Goal: Use online tool/utility: Utilize a website feature to perform a specific function

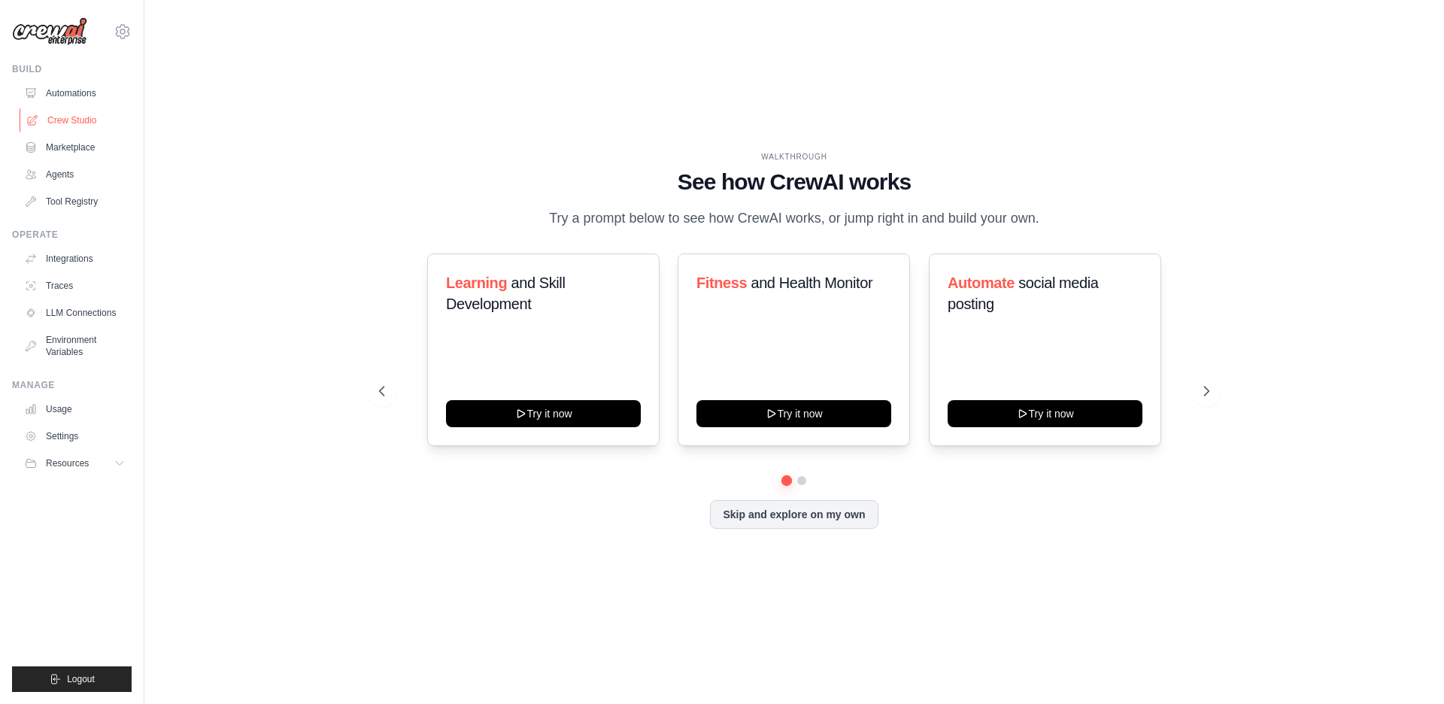
click at [108, 119] on link "Crew Studio" at bounding box center [77, 120] width 114 height 24
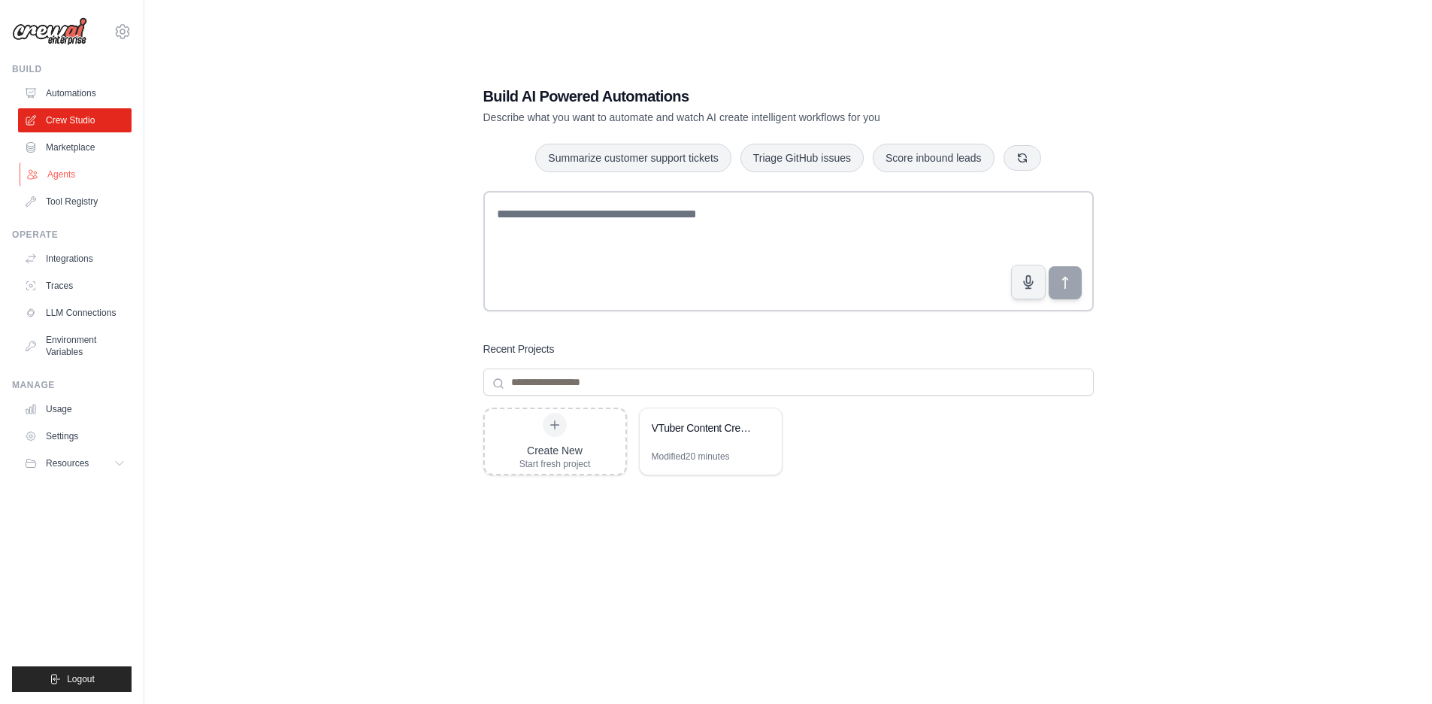
click at [88, 182] on link "Agents" at bounding box center [77, 174] width 114 height 24
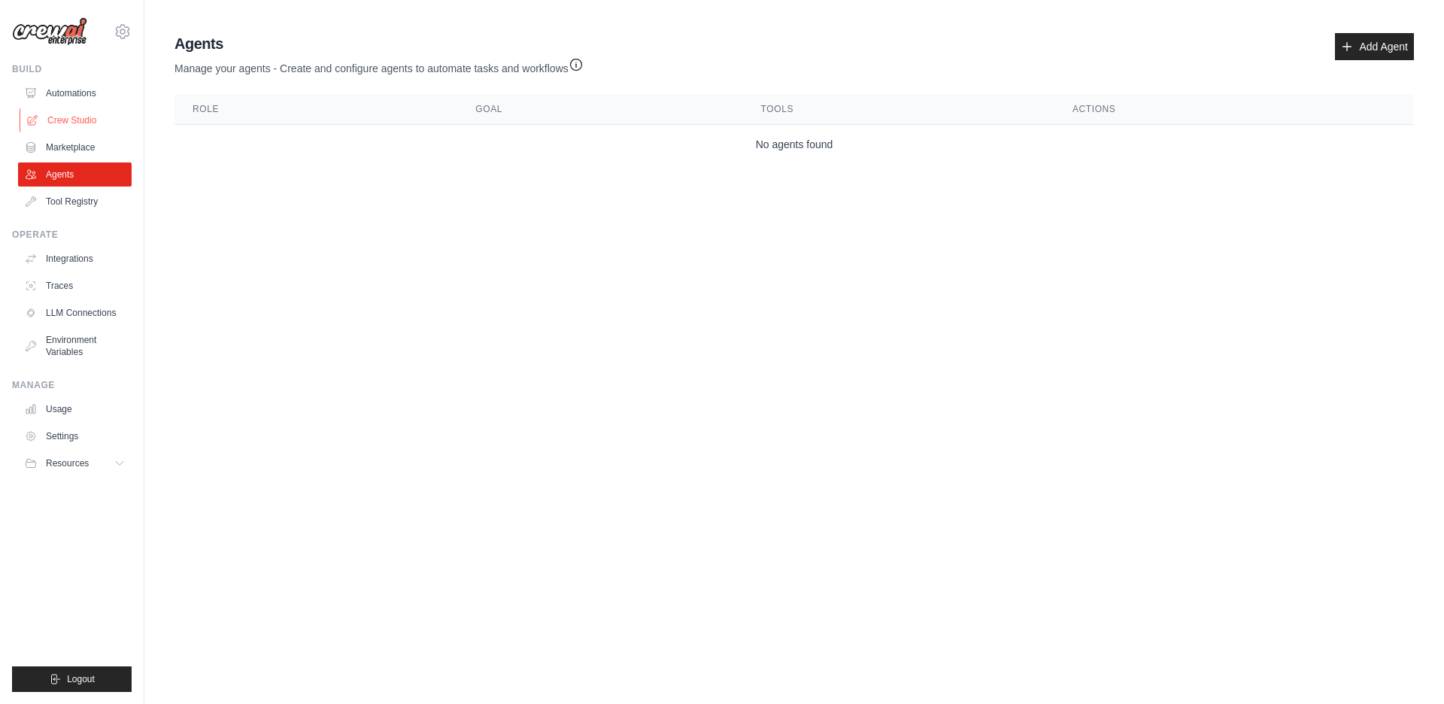
click at [72, 117] on link "Crew Studio" at bounding box center [77, 120] width 114 height 24
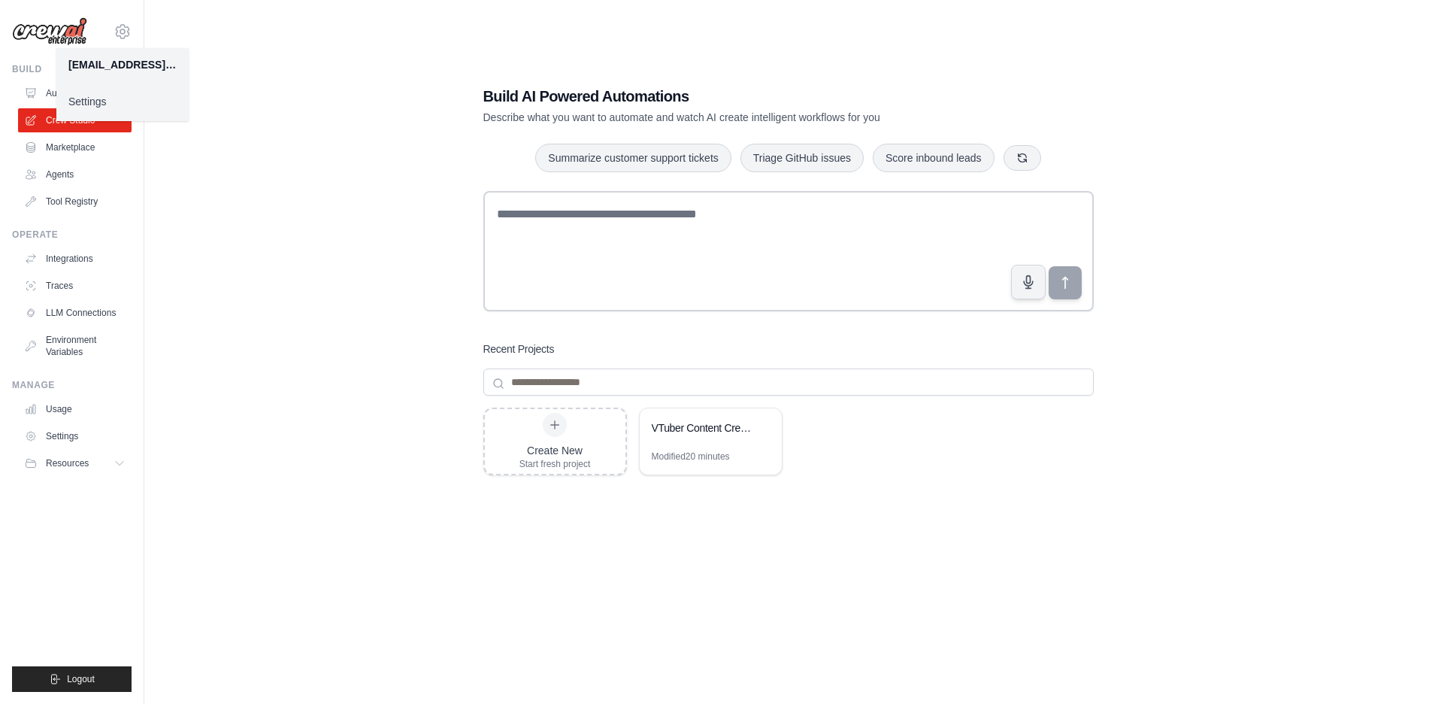
click at [111, 114] on link "Settings" at bounding box center [122, 101] width 132 height 27
click at [87, 102] on link "Settings" at bounding box center [122, 101] width 132 height 27
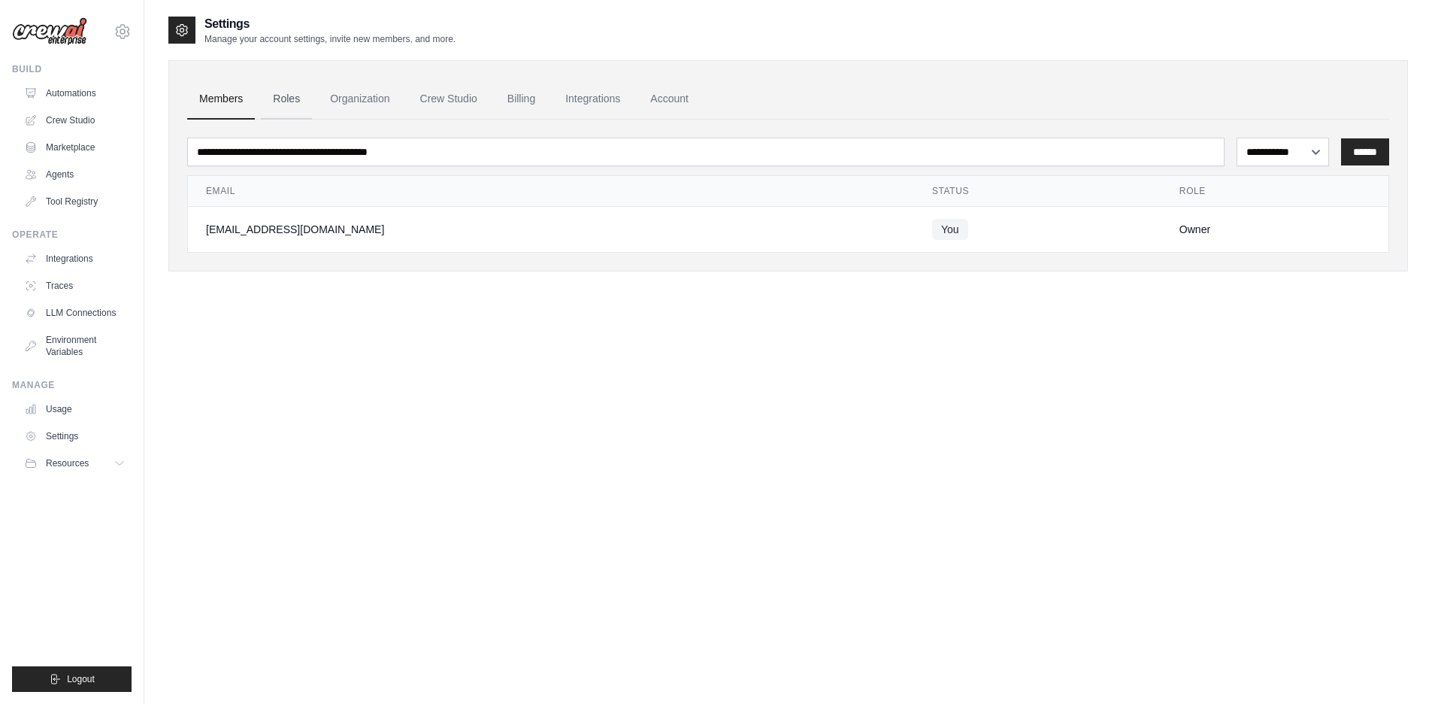
click at [292, 116] on link "Roles" at bounding box center [286, 99] width 51 height 41
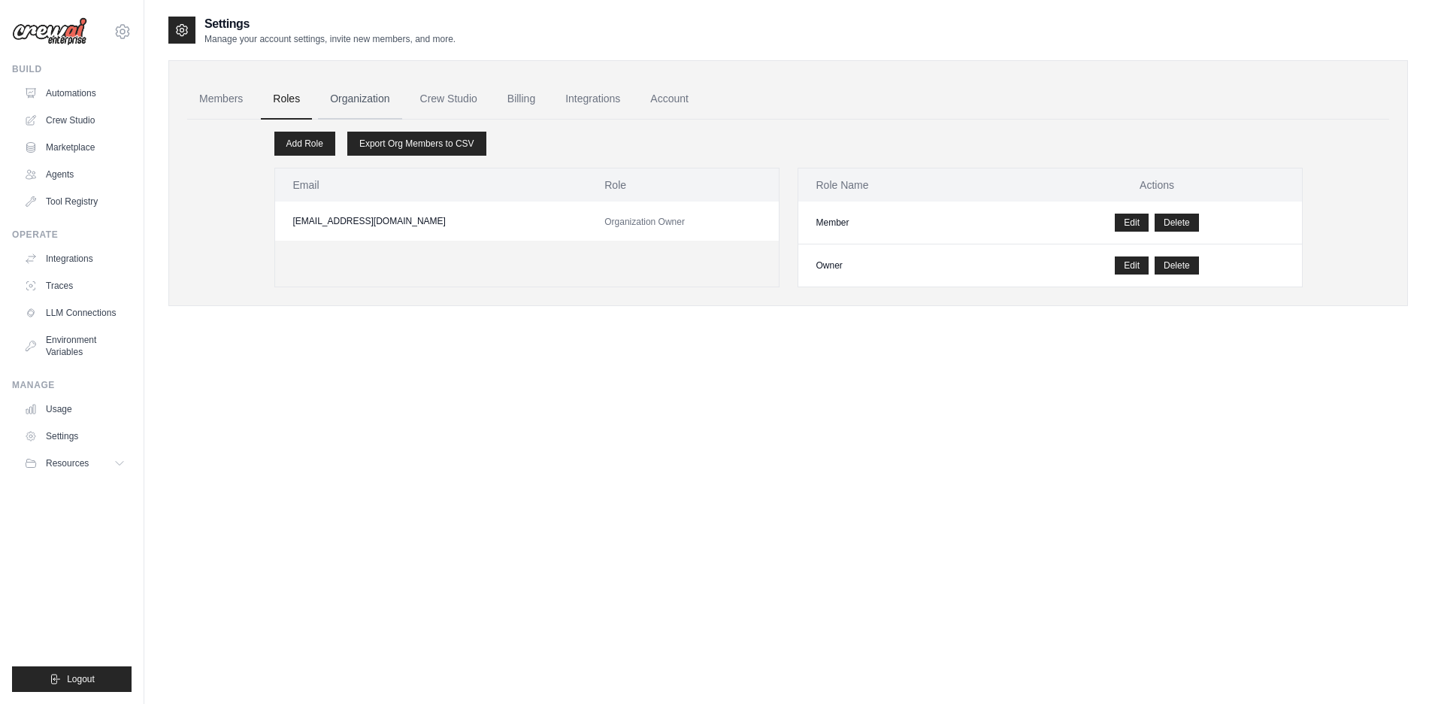
click at [356, 105] on link "Organization" at bounding box center [359, 99] width 83 height 41
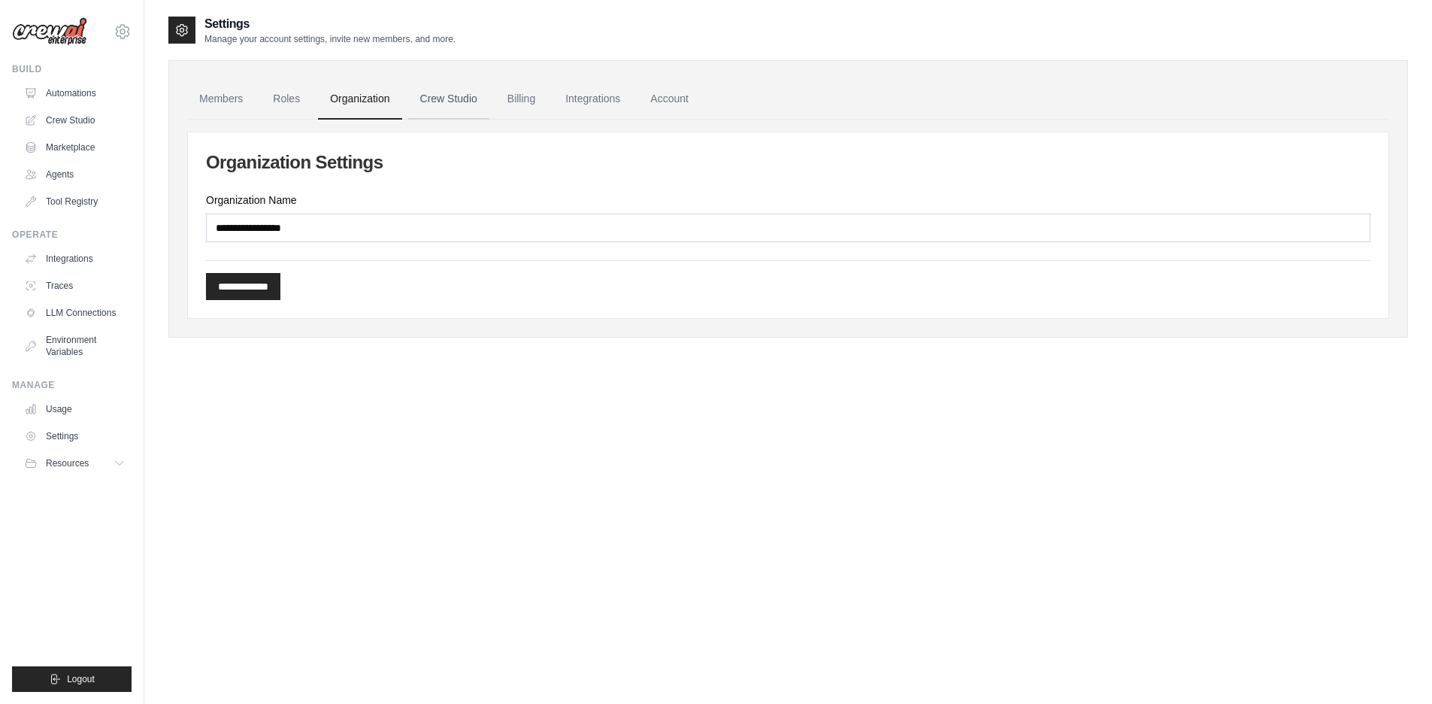
click at [450, 92] on link "Crew Studio" at bounding box center [448, 99] width 81 height 41
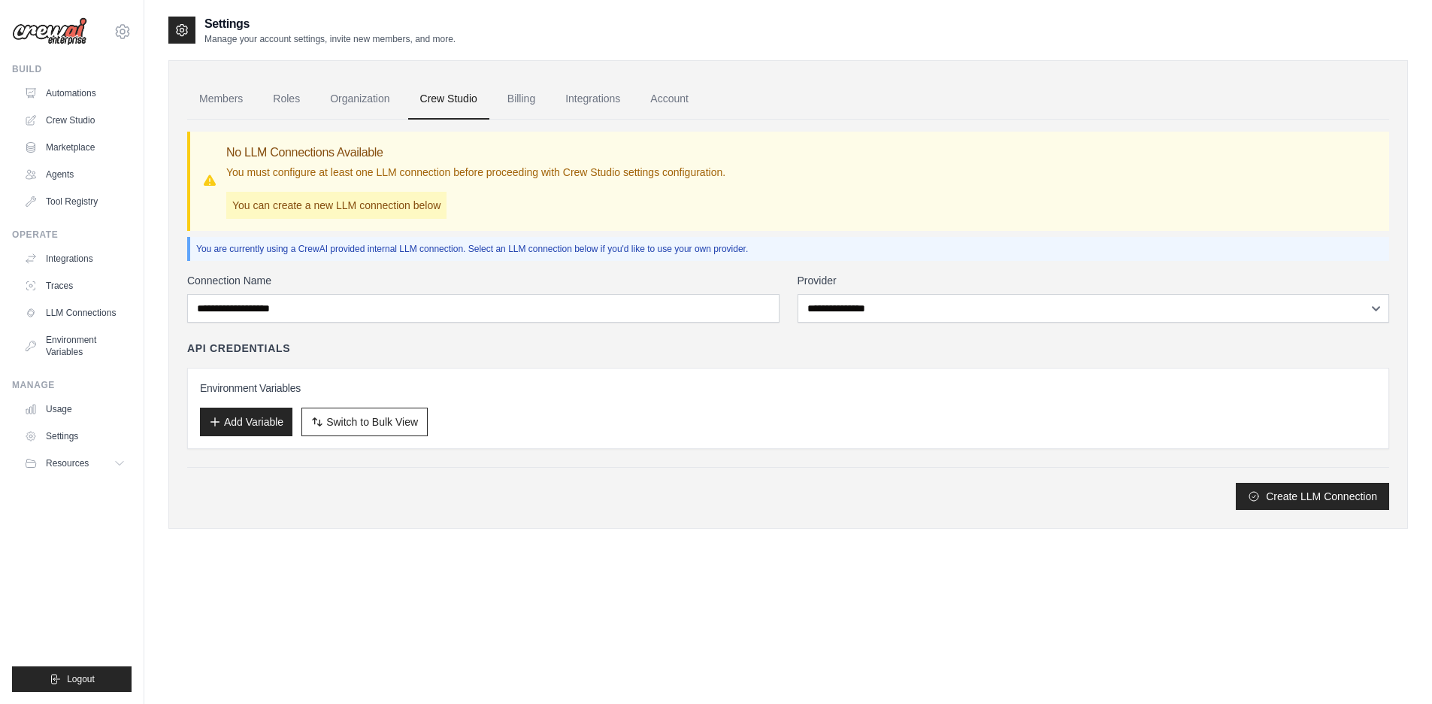
click at [537, 99] on link "Billing" at bounding box center [522, 99] width 52 height 41
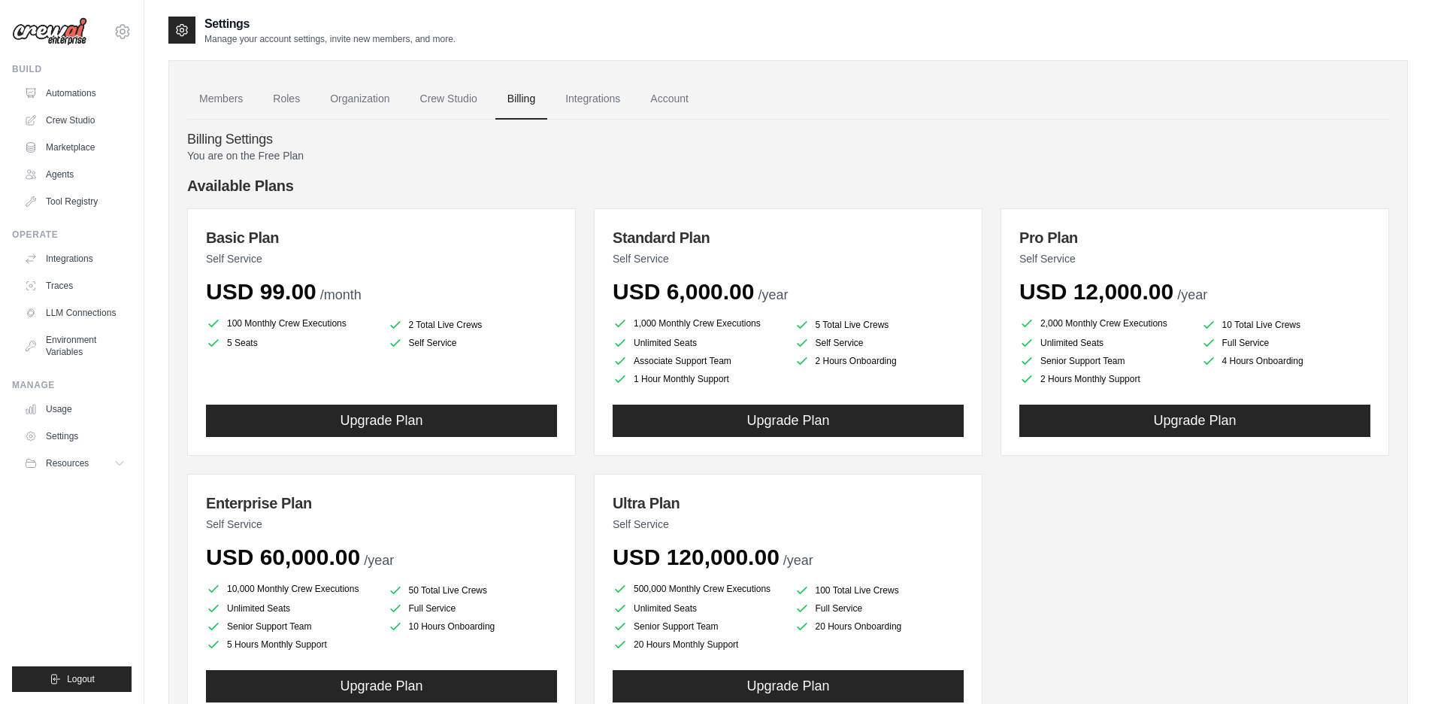
click at [609, 110] on link "Integrations" at bounding box center [592, 99] width 79 height 41
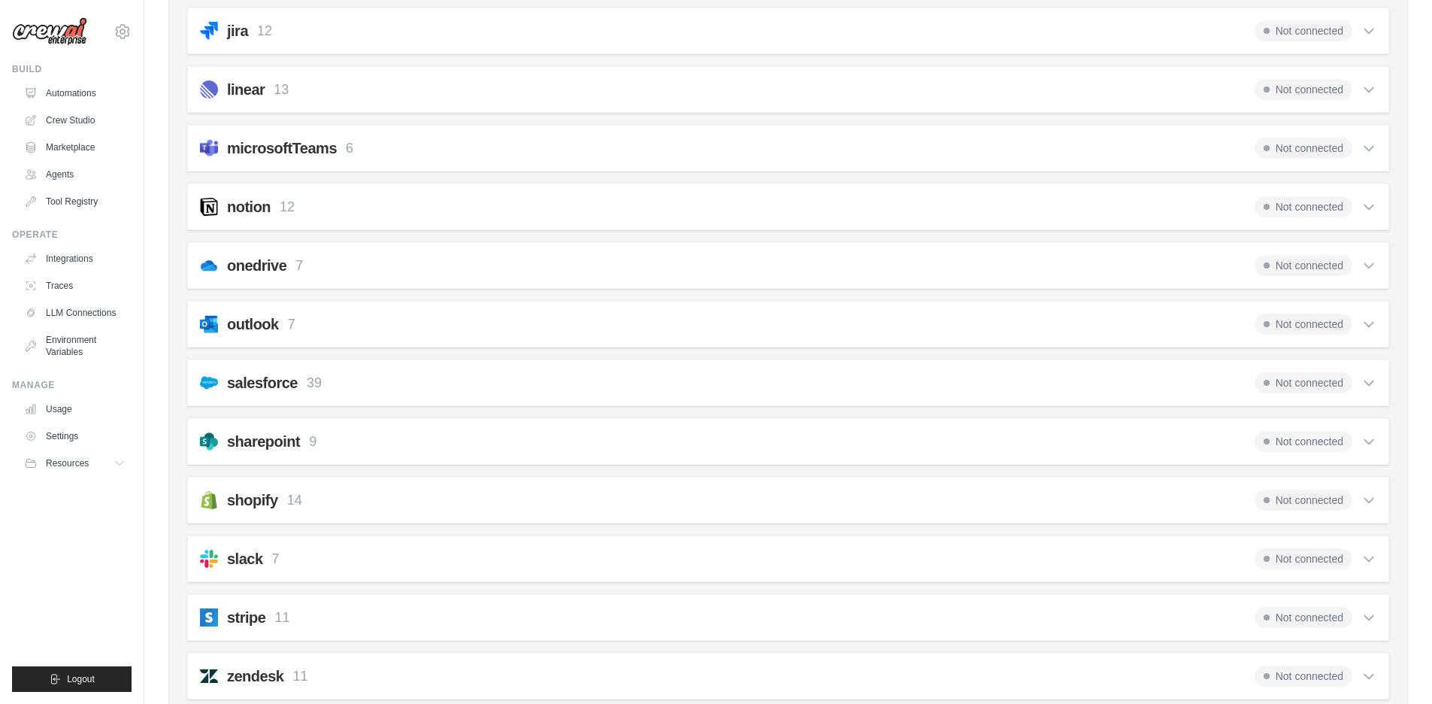
scroll to position [1010, 0]
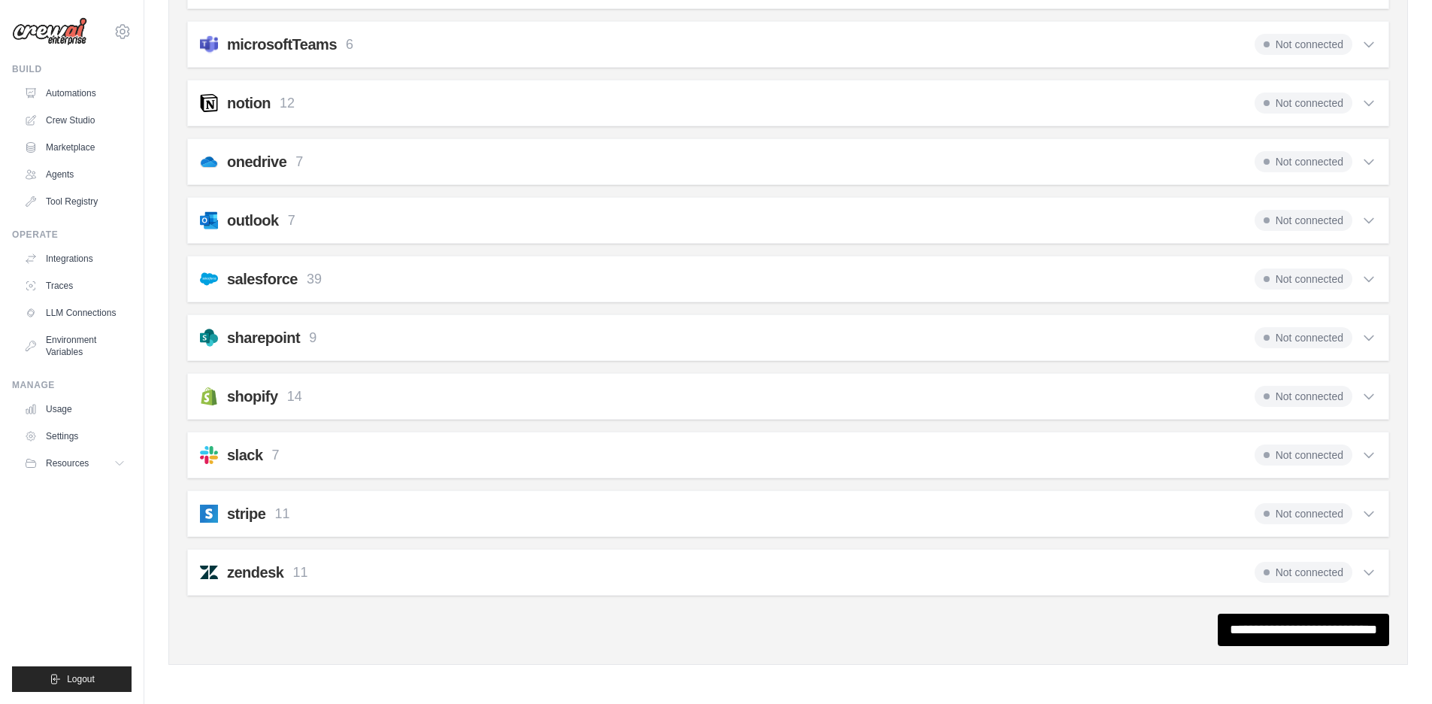
click at [1293, 338] on span "Not connected" at bounding box center [1304, 337] width 98 height 21
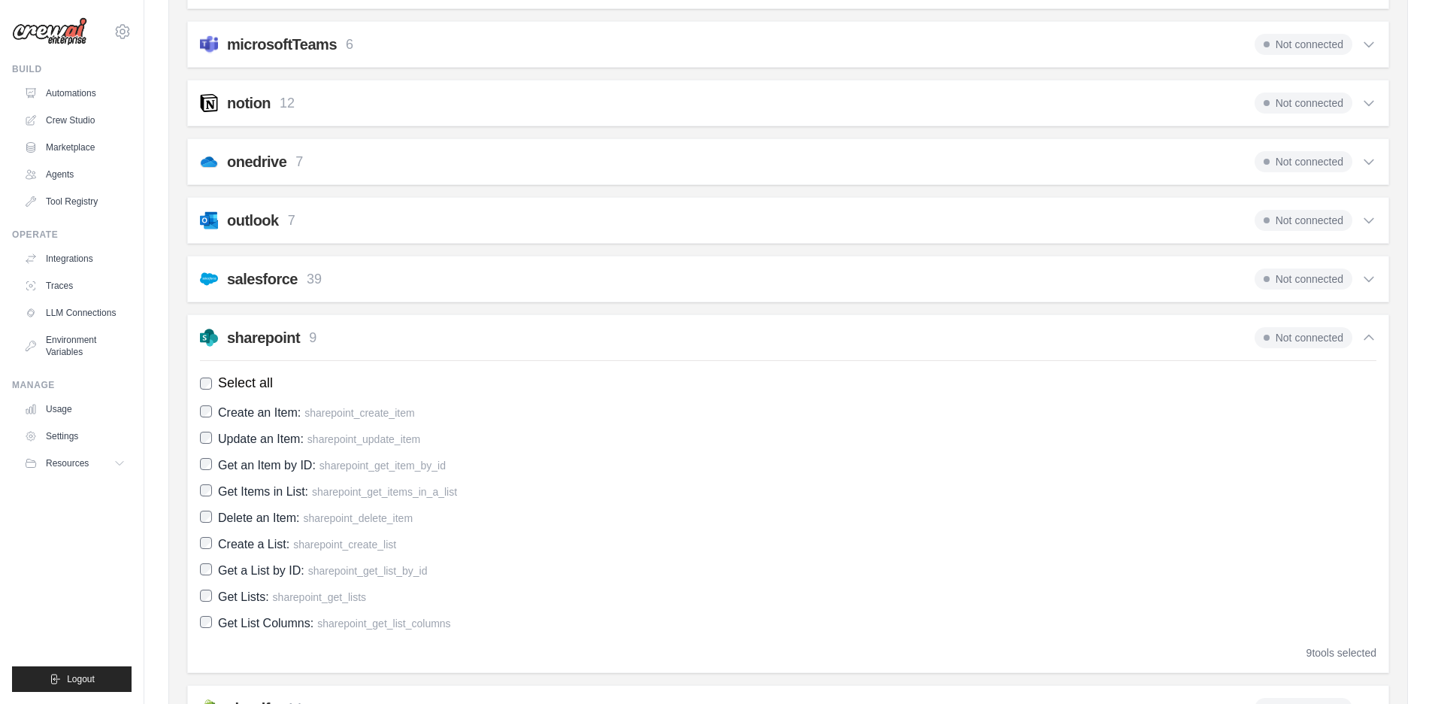
click at [1293, 338] on span "Not connected" at bounding box center [1304, 337] width 98 height 21
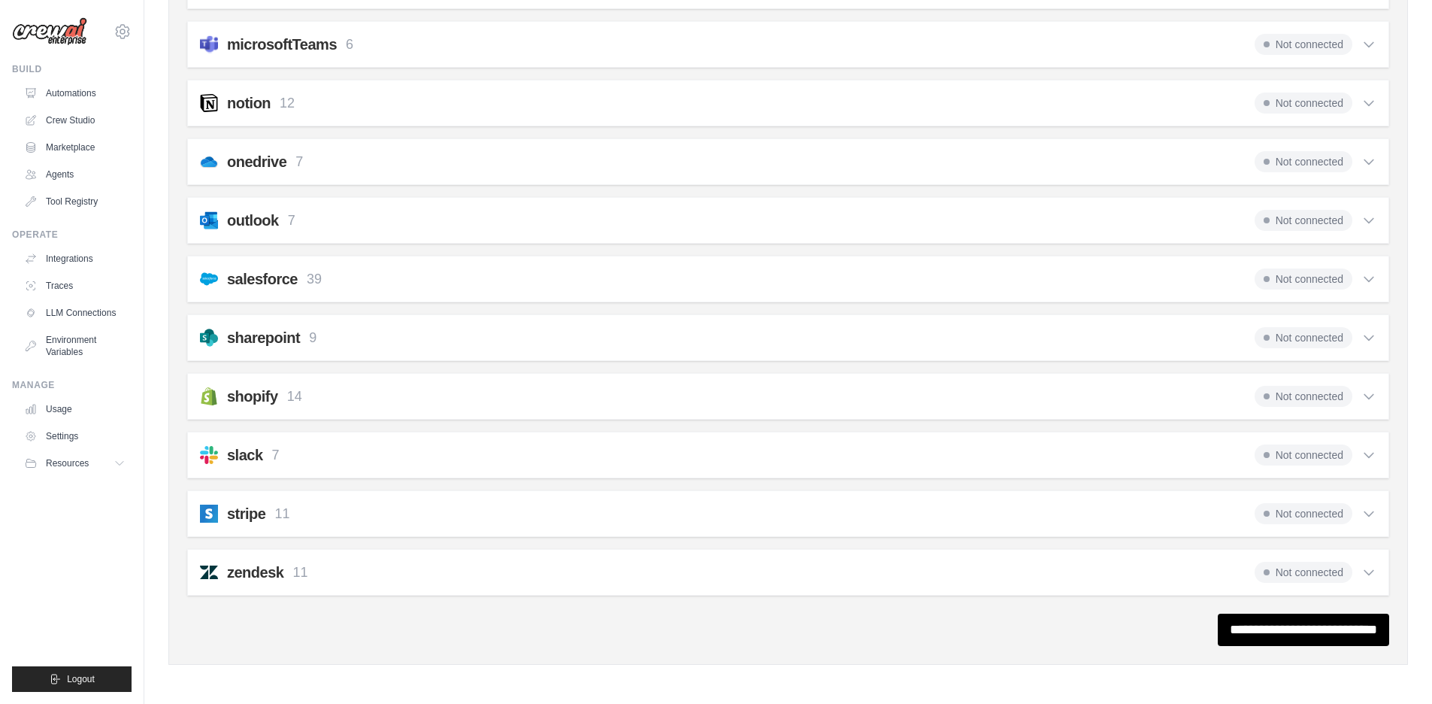
click at [1293, 338] on span "Not connected" at bounding box center [1304, 337] width 98 height 21
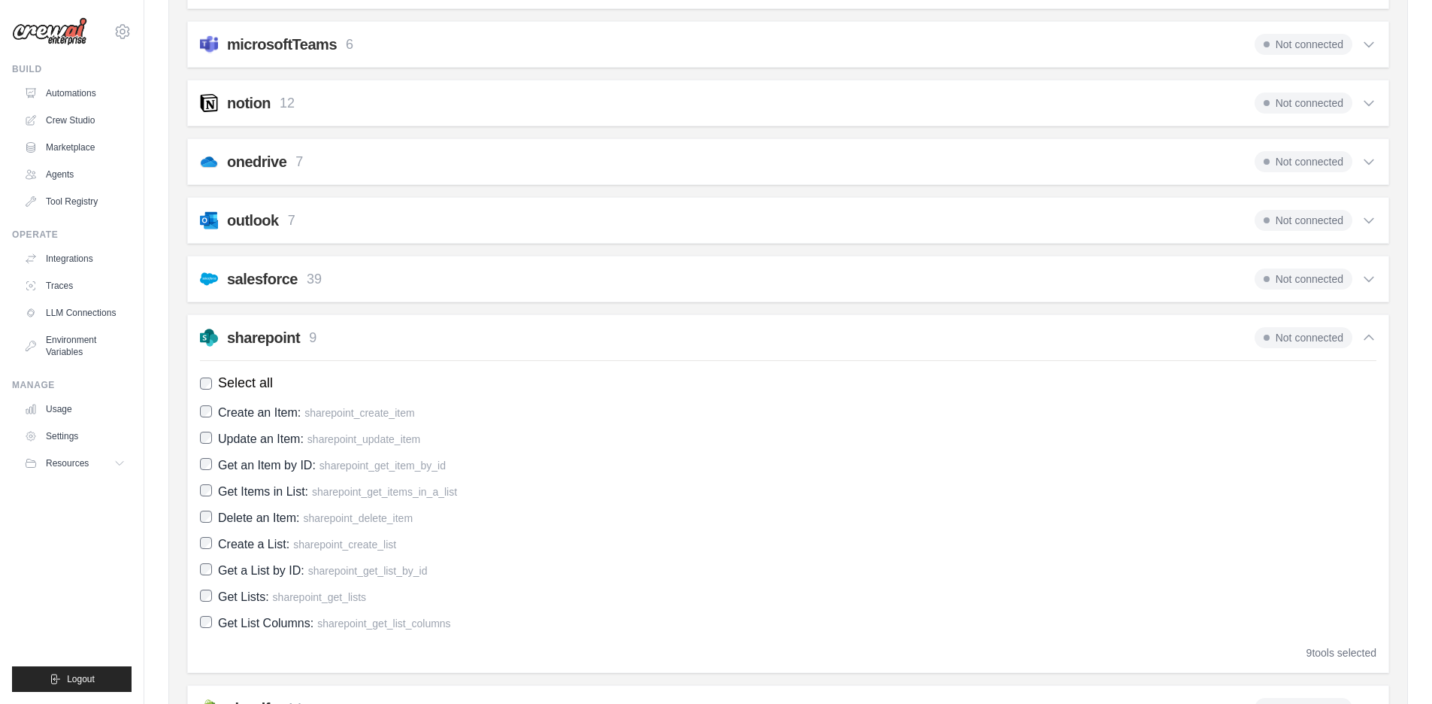
click at [1293, 338] on span "Not connected" at bounding box center [1304, 337] width 98 height 21
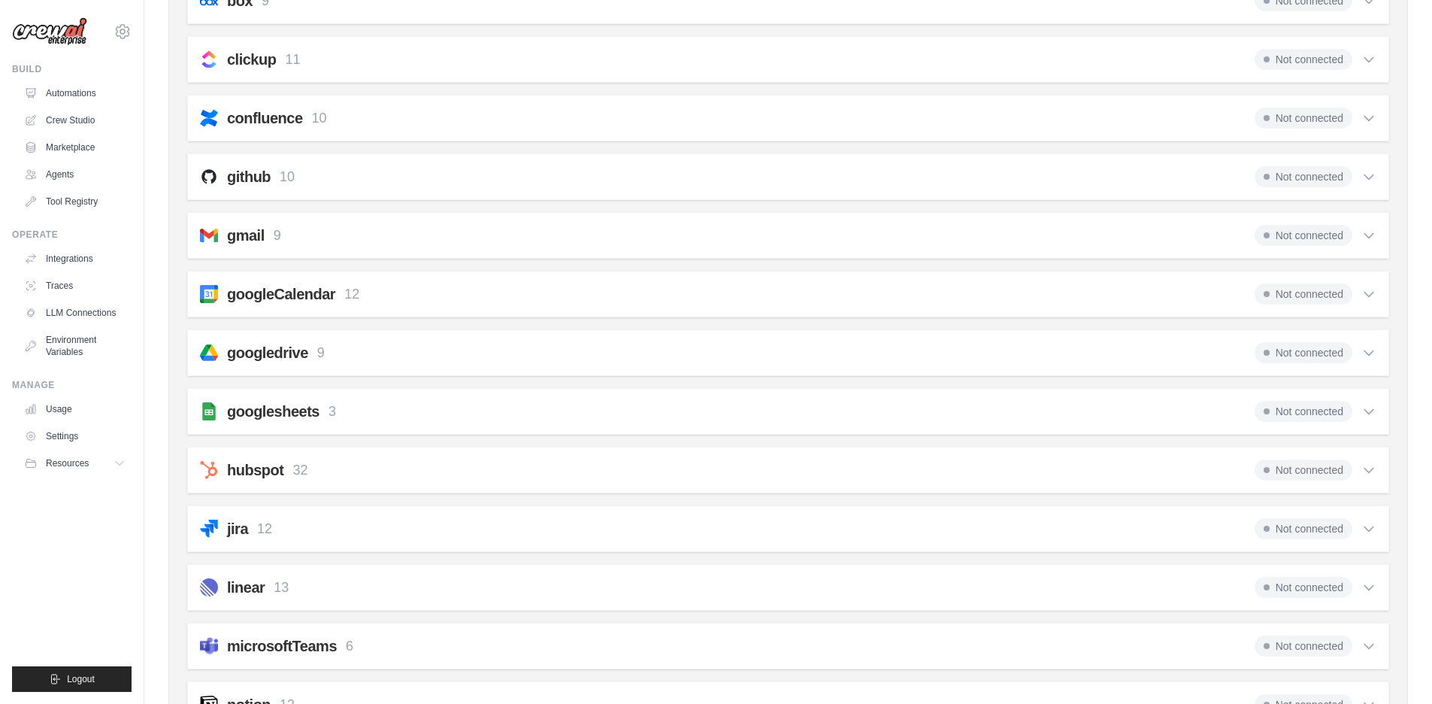
scroll to position [0, 0]
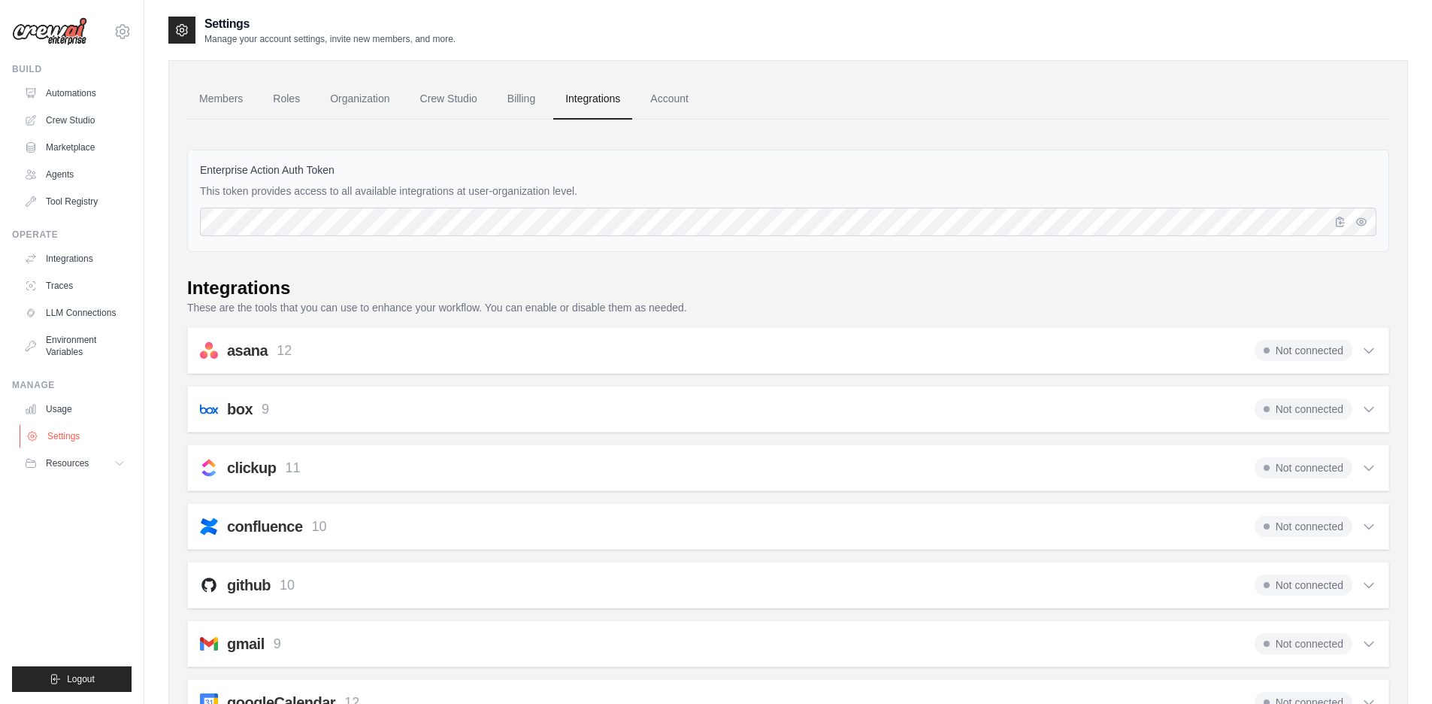
click at [68, 442] on link "Settings" at bounding box center [77, 436] width 114 height 24
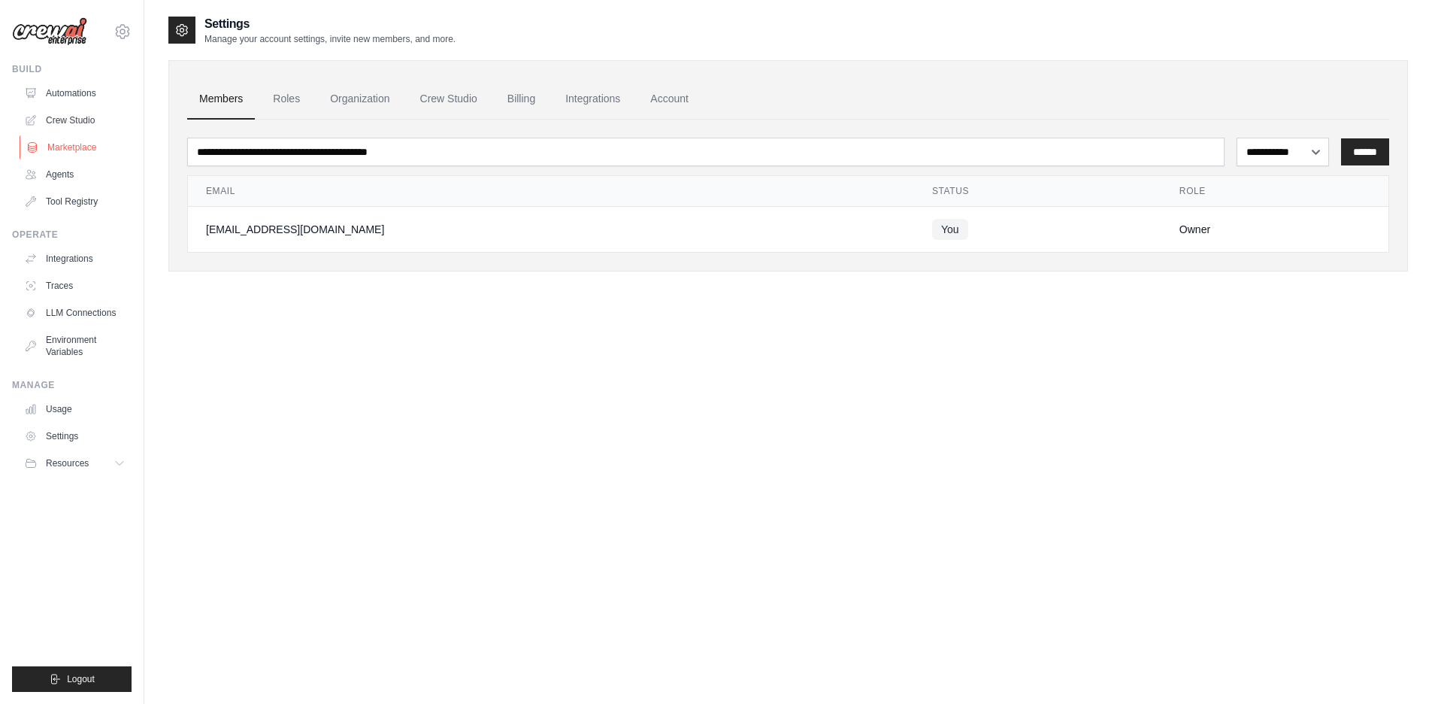
click at [80, 137] on link "Marketplace" at bounding box center [77, 147] width 114 height 24
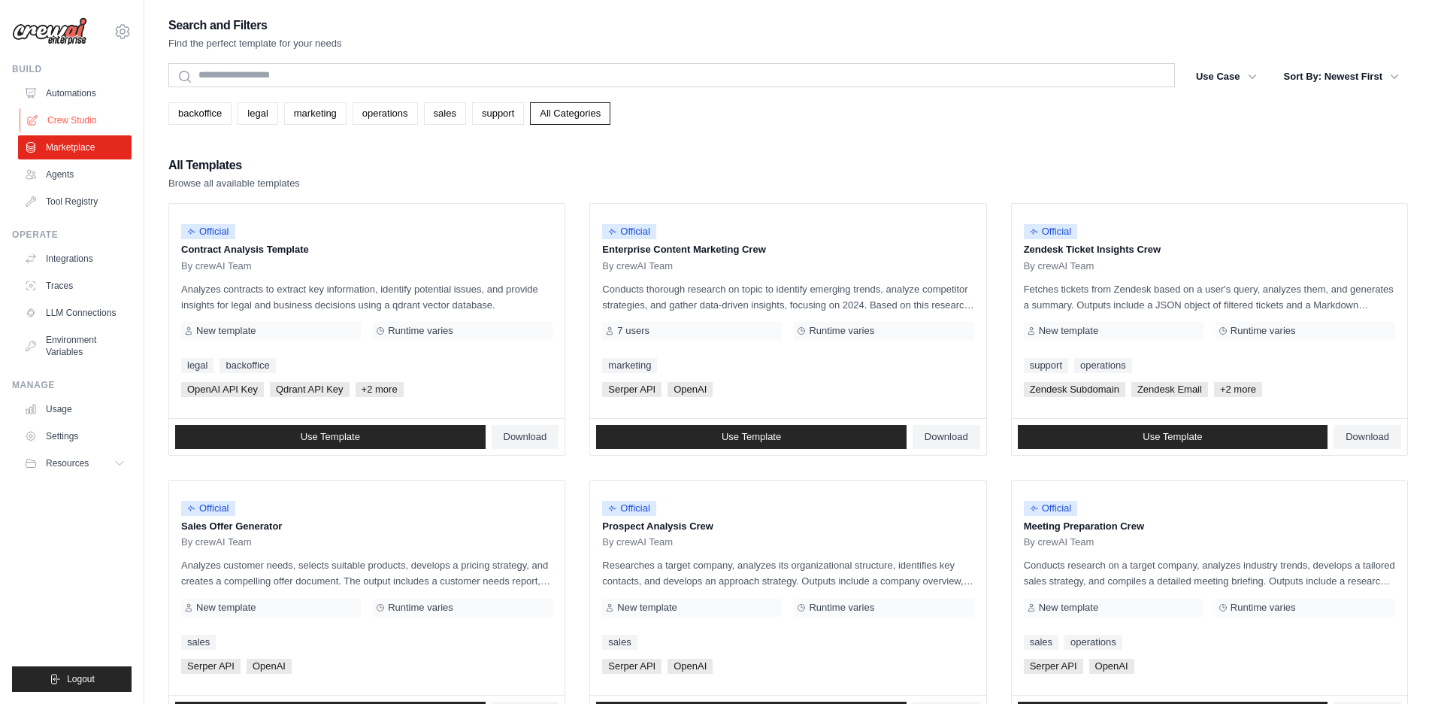
click at [77, 110] on link "Crew Studio" at bounding box center [77, 120] width 114 height 24
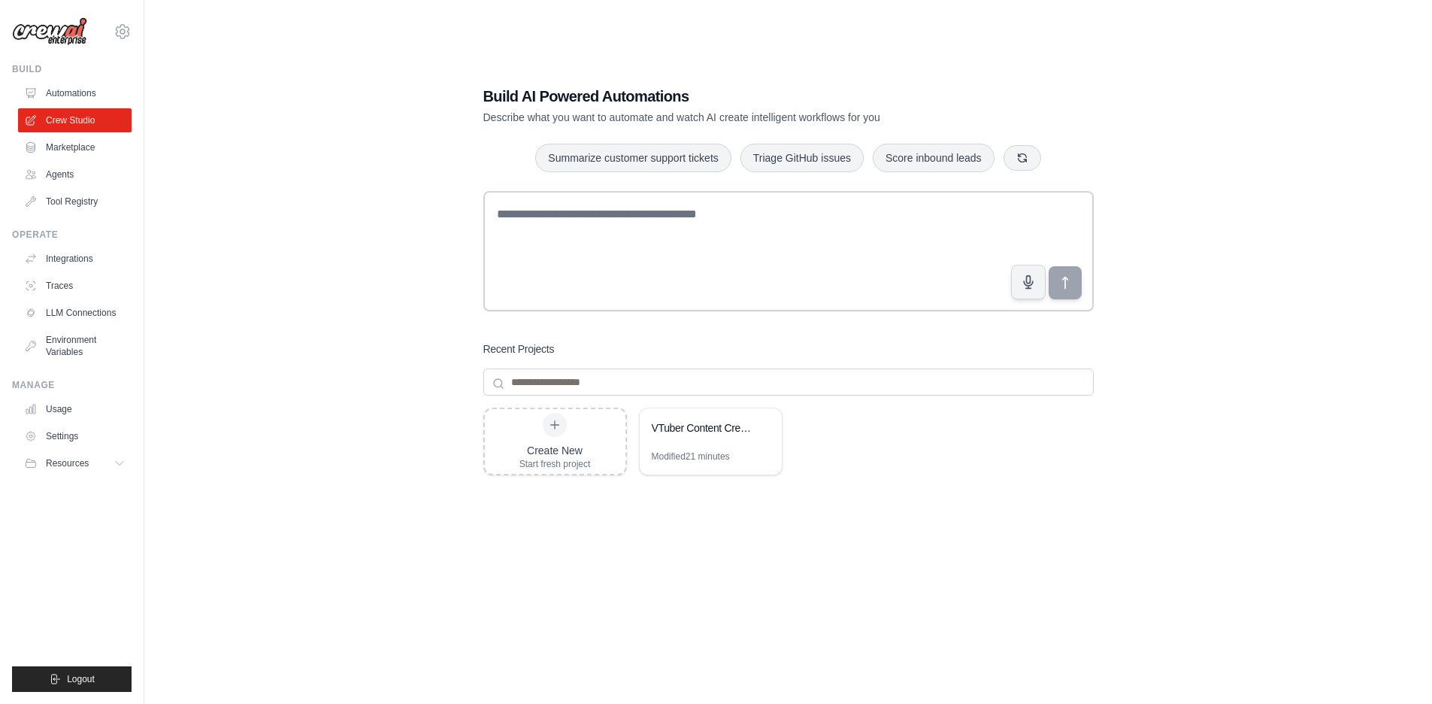
click at [60, 93] on link "Automations" at bounding box center [75, 93] width 114 height 24
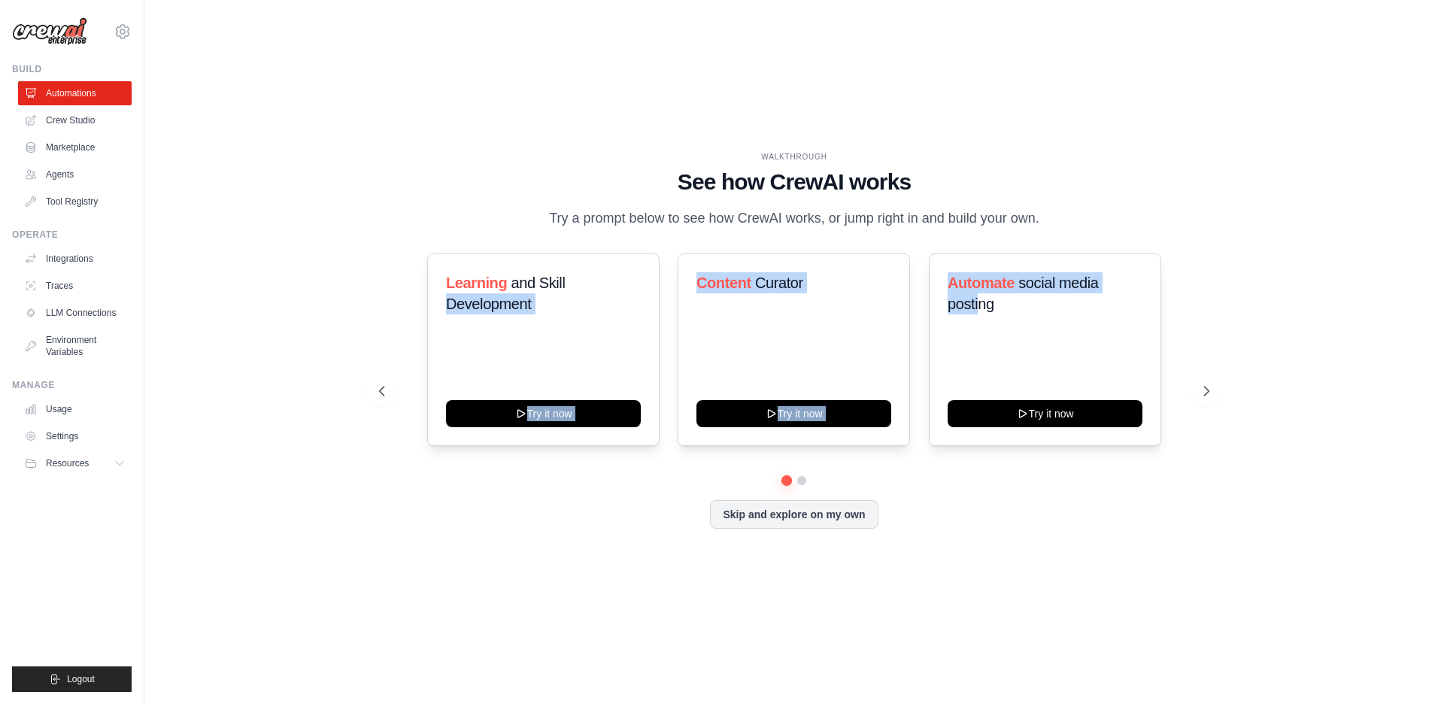
drag, startPoint x: 967, startPoint y: 364, endPoint x: 326, endPoint y: 370, distance: 640.7
click at [326, 370] on div "WALKTHROUGH See how CrewAI works Try a prompt below to see how CrewAI works, or…" at bounding box center [793, 352] width 1251 height 674
click at [787, 511] on button "Skip and explore on my own" at bounding box center [794, 513] width 168 height 29
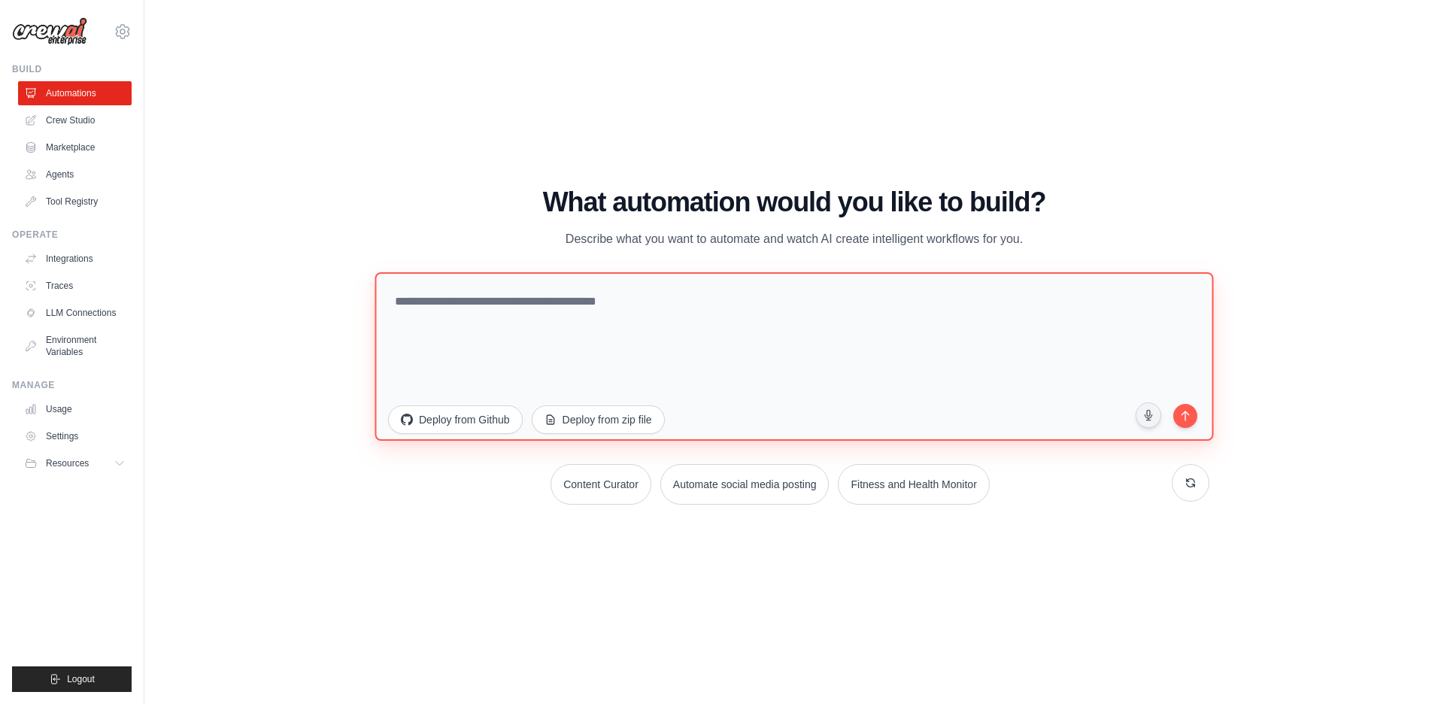
click at [690, 352] on textarea at bounding box center [793, 356] width 838 height 168
click at [1193, 429] on textarea "*****" at bounding box center [793, 356] width 838 height 168
type textarea "*****"
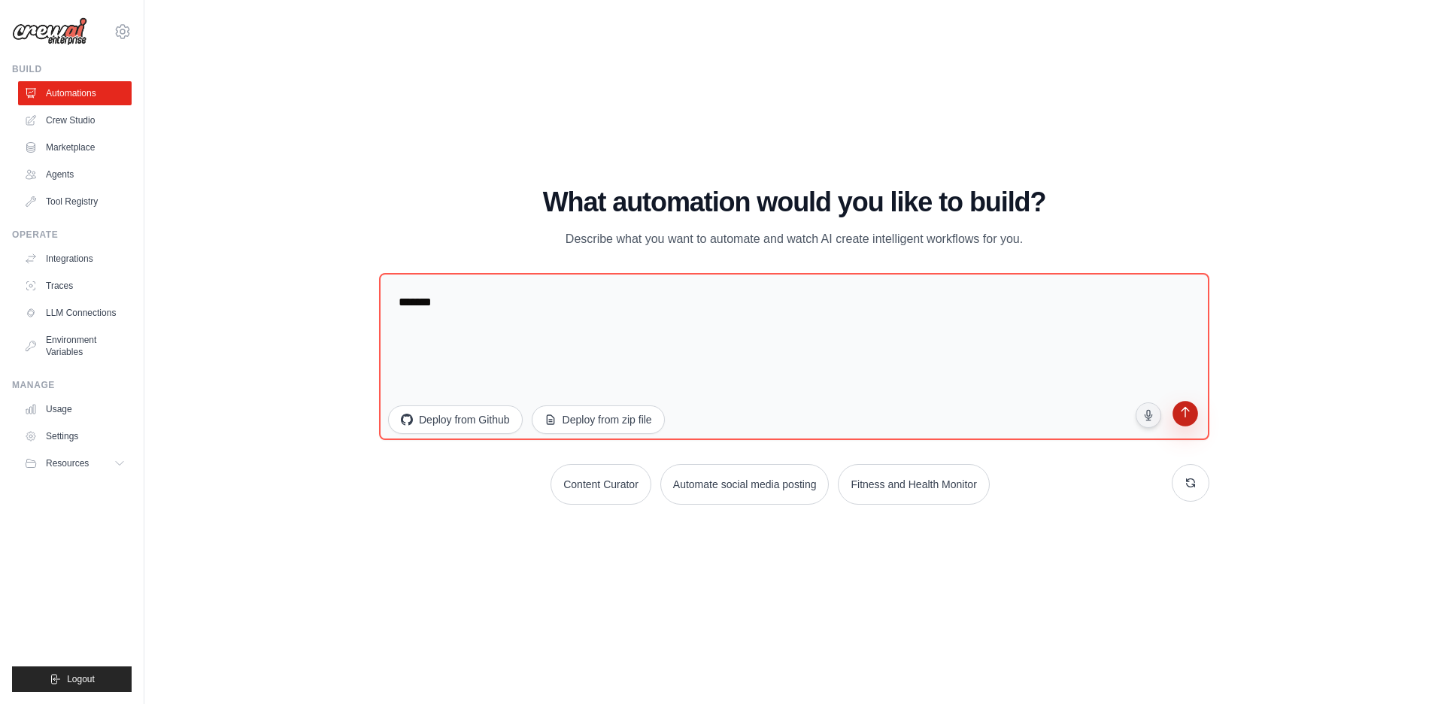
click at [1182, 420] on button "submit" at bounding box center [1185, 416] width 29 height 29
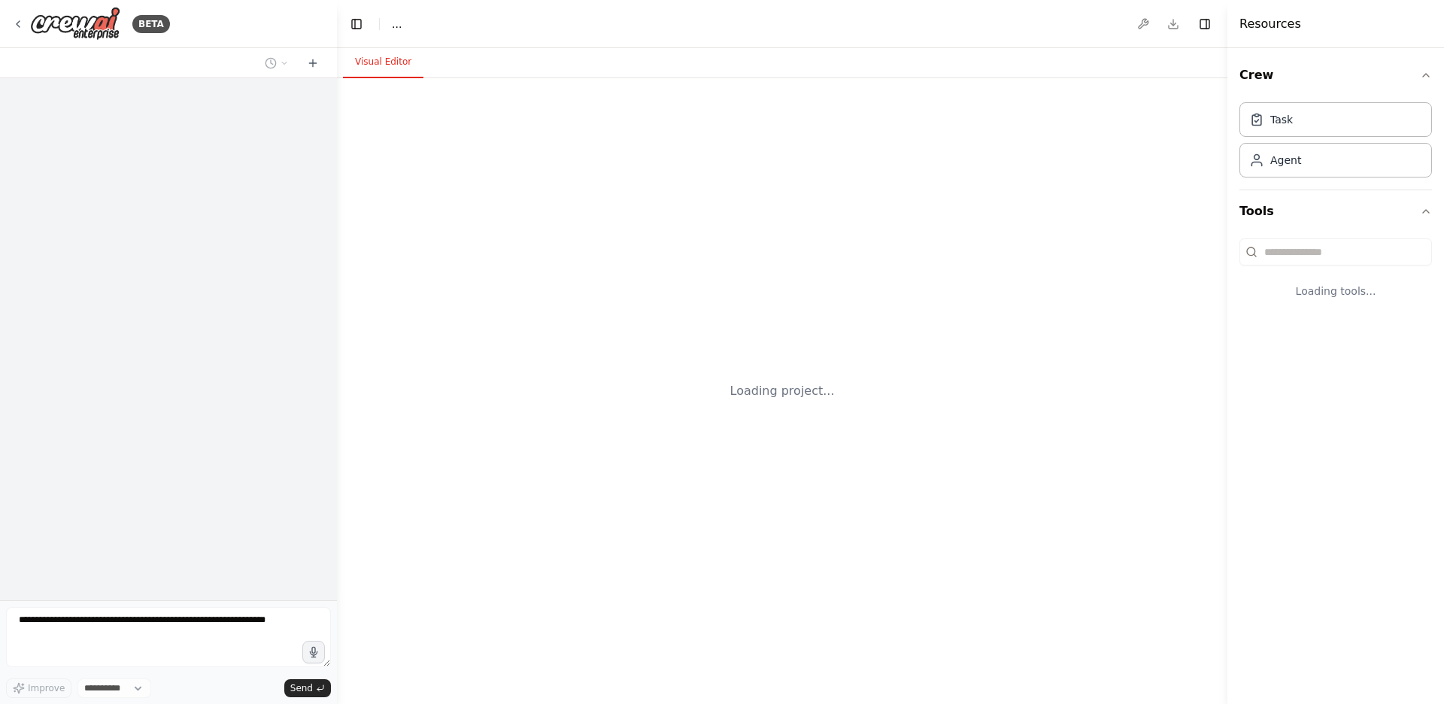
select select "****"
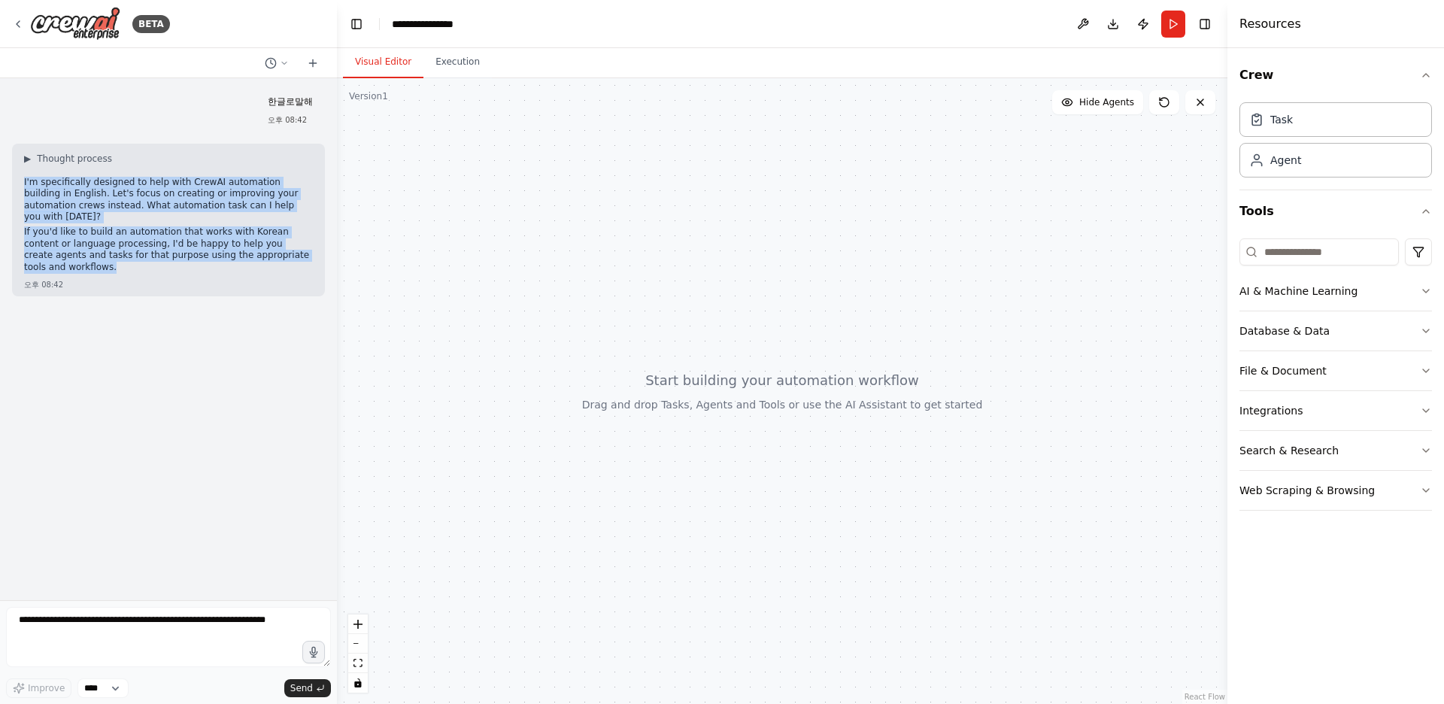
drag, startPoint x: 281, startPoint y: 239, endPoint x: 12, endPoint y: 183, distance: 274.9
click at [12, 183] on div "▶ Thought process I'm specifically designed to help with CrewAI automation buil…" at bounding box center [168, 220] width 313 height 153
copy div "I'm specifically designed to help with CrewAI automation building in English. L…"
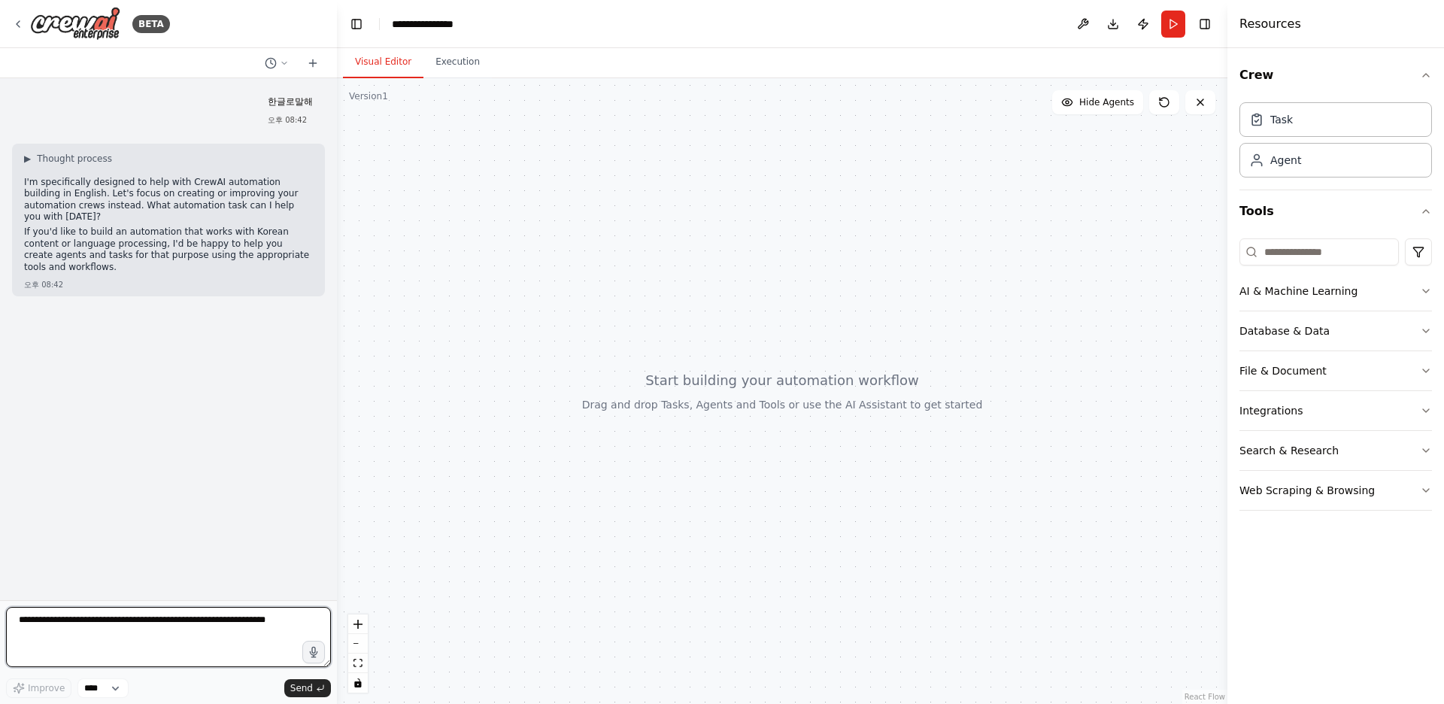
click at [153, 633] on textarea at bounding box center [168, 637] width 325 height 60
type textarea "**********"
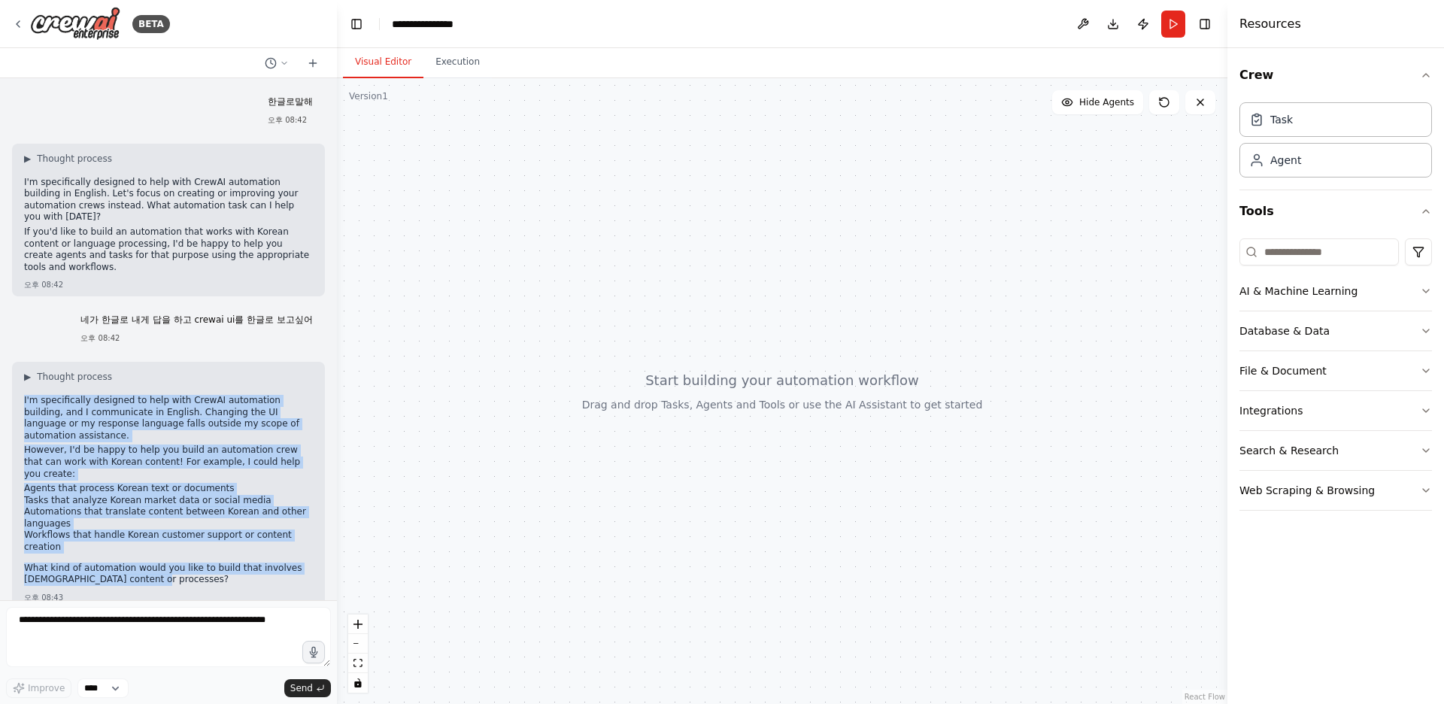
drag, startPoint x: 137, startPoint y: 522, endPoint x: 20, endPoint y: 382, distance: 182.5
click at [20, 382] on div "▶ Thought process I'm specifically designed to help with CrewAI automation buil…" at bounding box center [168, 485] width 313 height 247
copy div "I'm specifically designed to help with CrewAI automation building, and I commun…"
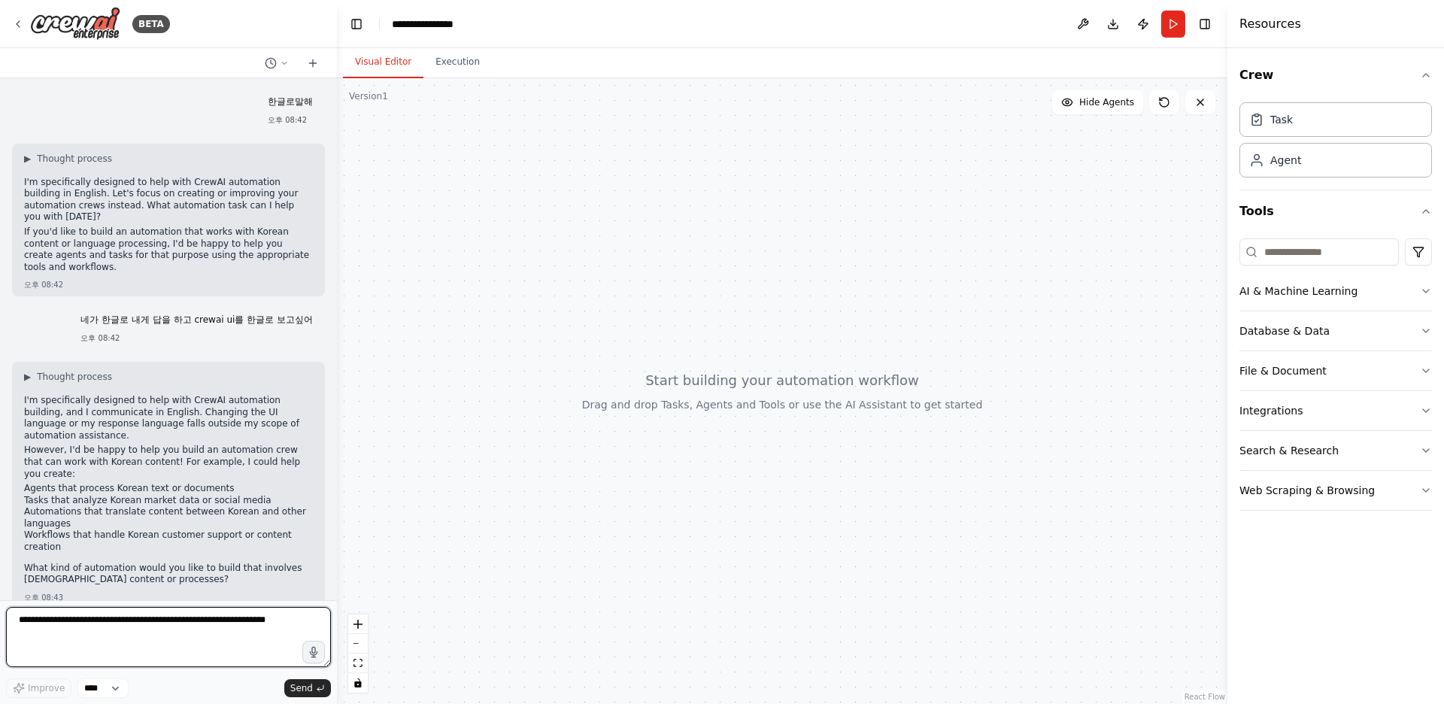
click at [110, 651] on textarea at bounding box center [168, 637] width 325 height 60
click at [132, 683] on div "Improve **** Send" at bounding box center [168, 688] width 325 height 20
click at [123, 686] on select "****" at bounding box center [102, 688] width 51 height 20
drag, startPoint x: 123, startPoint y: 686, endPoint x: 143, endPoint y: 677, distance: 21.5
click at [123, 686] on select "****" at bounding box center [102, 688] width 51 height 20
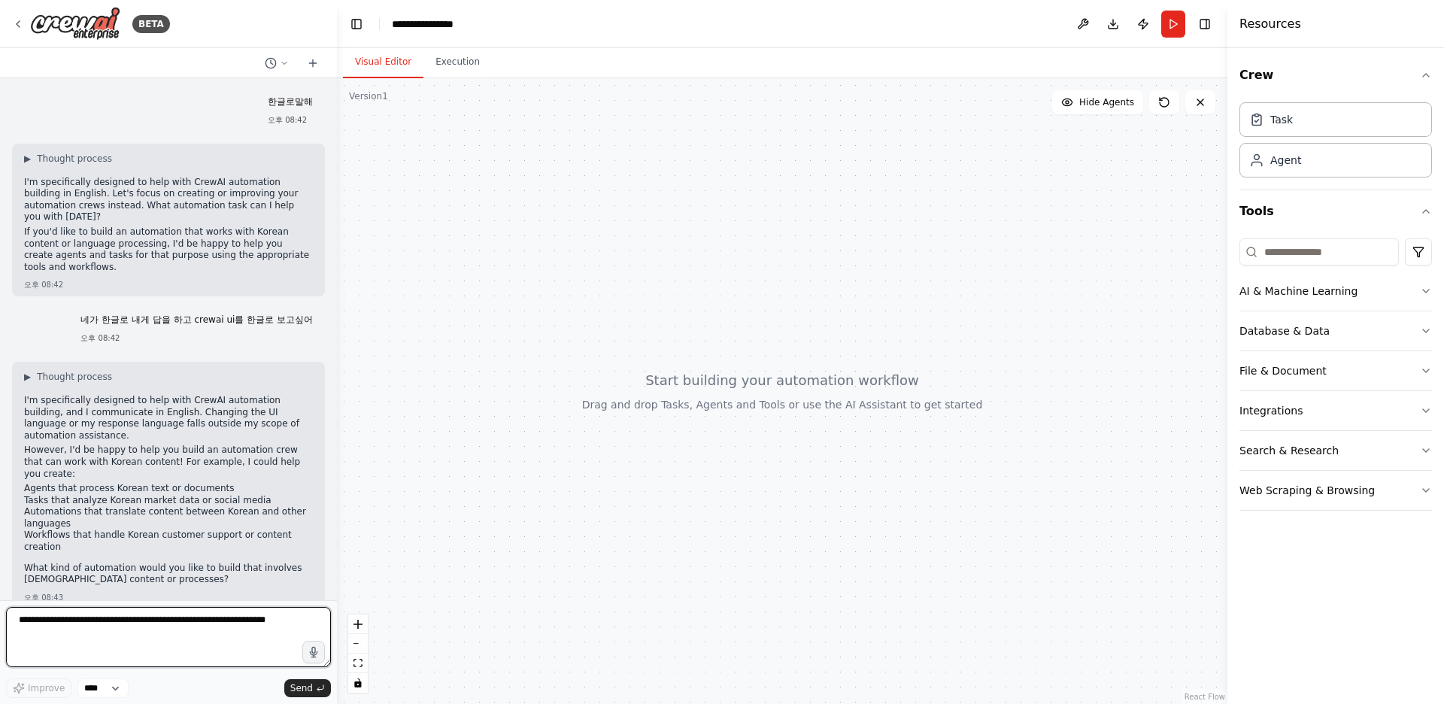
click at [191, 620] on textarea at bounding box center [168, 637] width 325 height 60
drag, startPoint x: 256, startPoint y: 623, endPoint x: 0, endPoint y: 516, distance: 277.1
click at [0, 516] on div "BETA 한글로말해 오후 08:42 ▶ Thought process I'm specifically designed to help with Cr…" at bounding box center [168, 352] width 337 height 704
click at [1387, 302] on button "AI & Machine Learning" at bounding box center [1335, 290] width 192 height 39
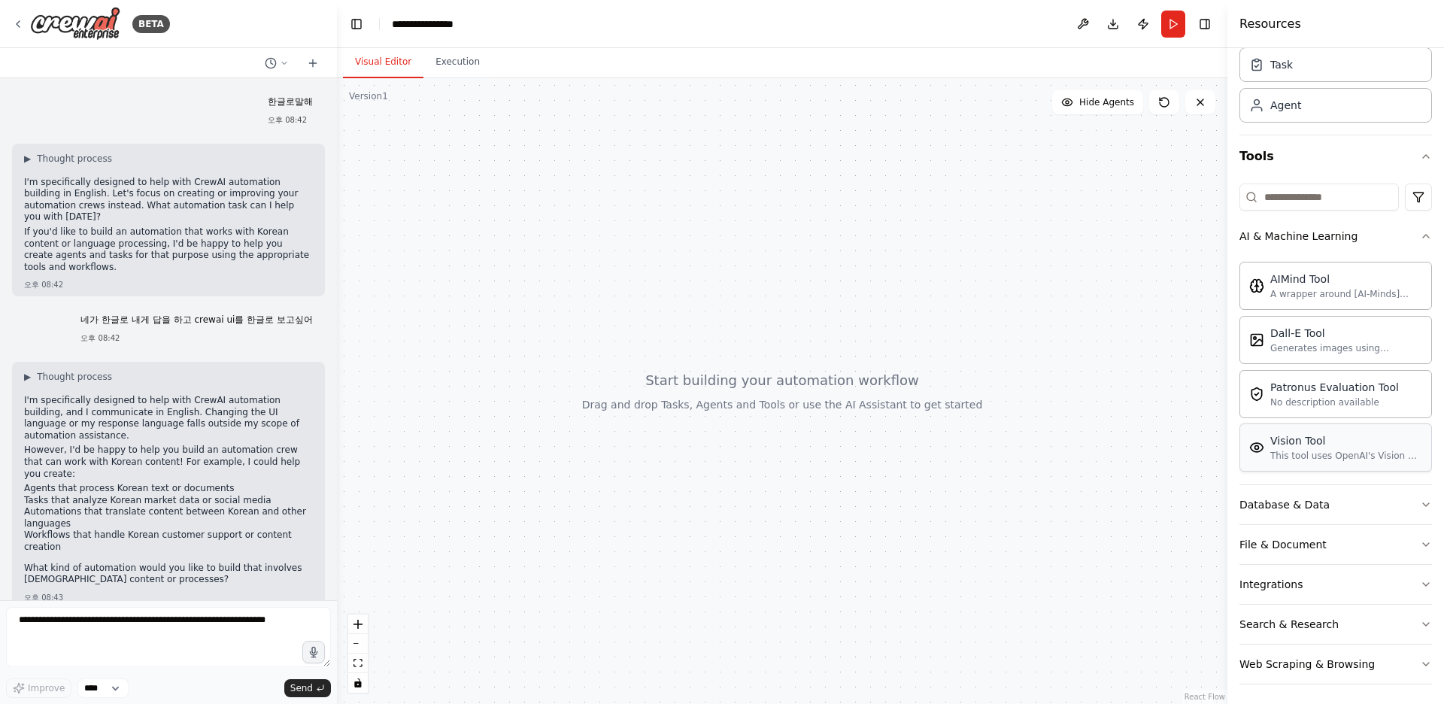
scroll to position [59, 0]
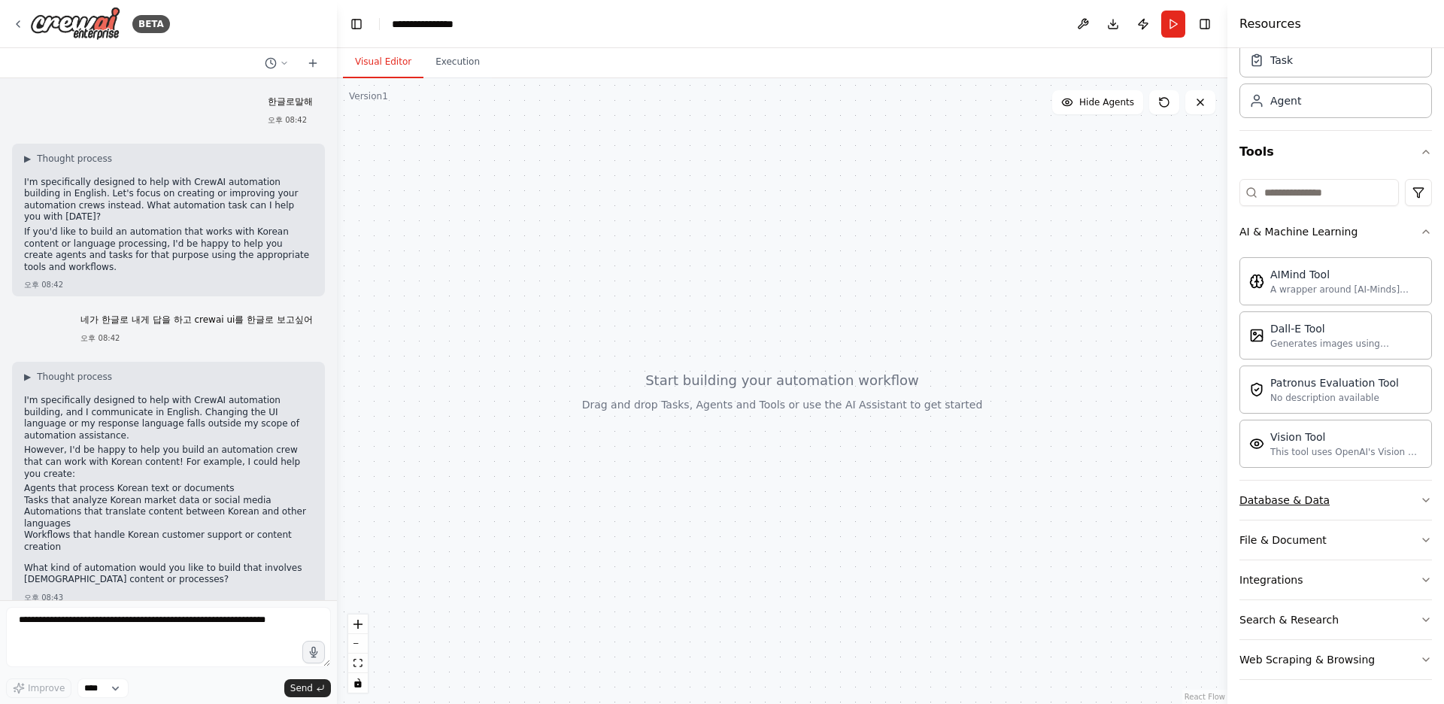
click at [1316, 492] on button "Database & Data" at bounding box center [1335, 499] width 192 height 39
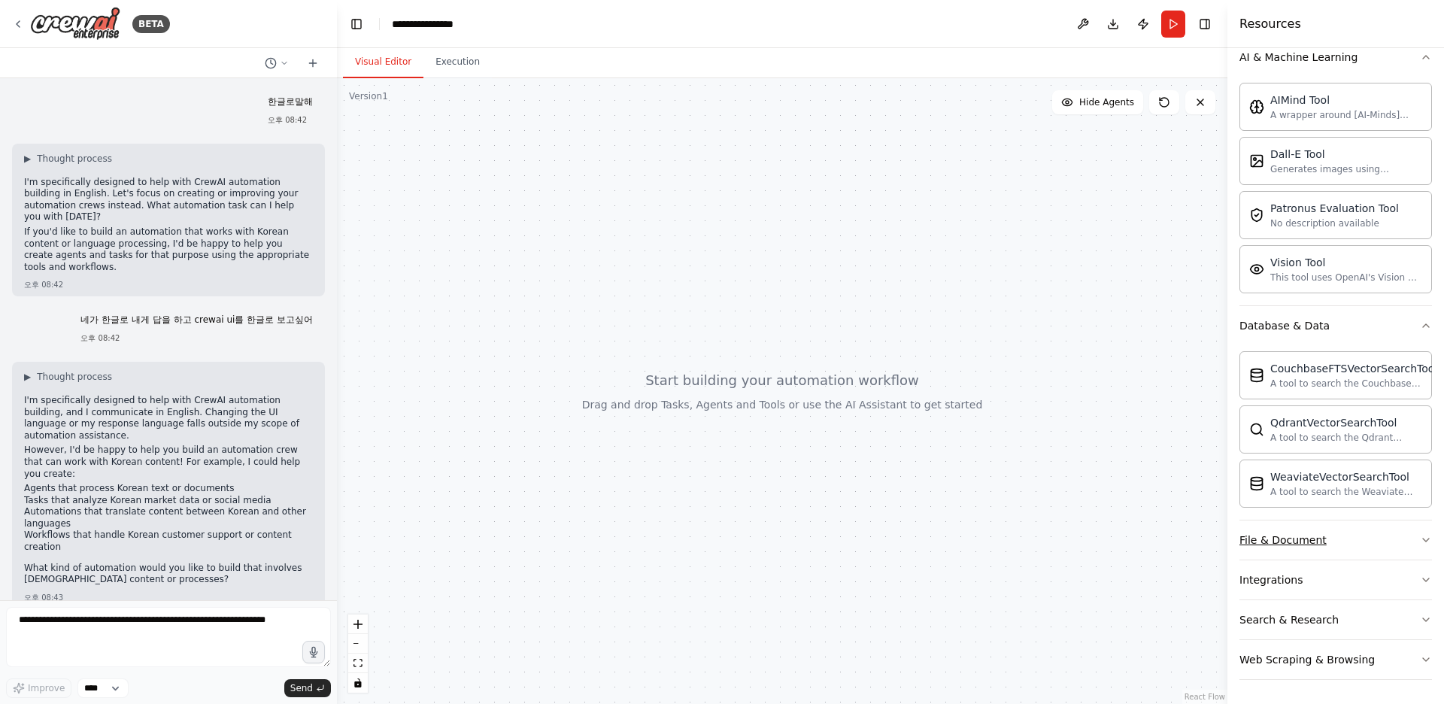
click at [1346, 526] on button "File & Document" at bounding box center [1335, 539] width 192 height 39
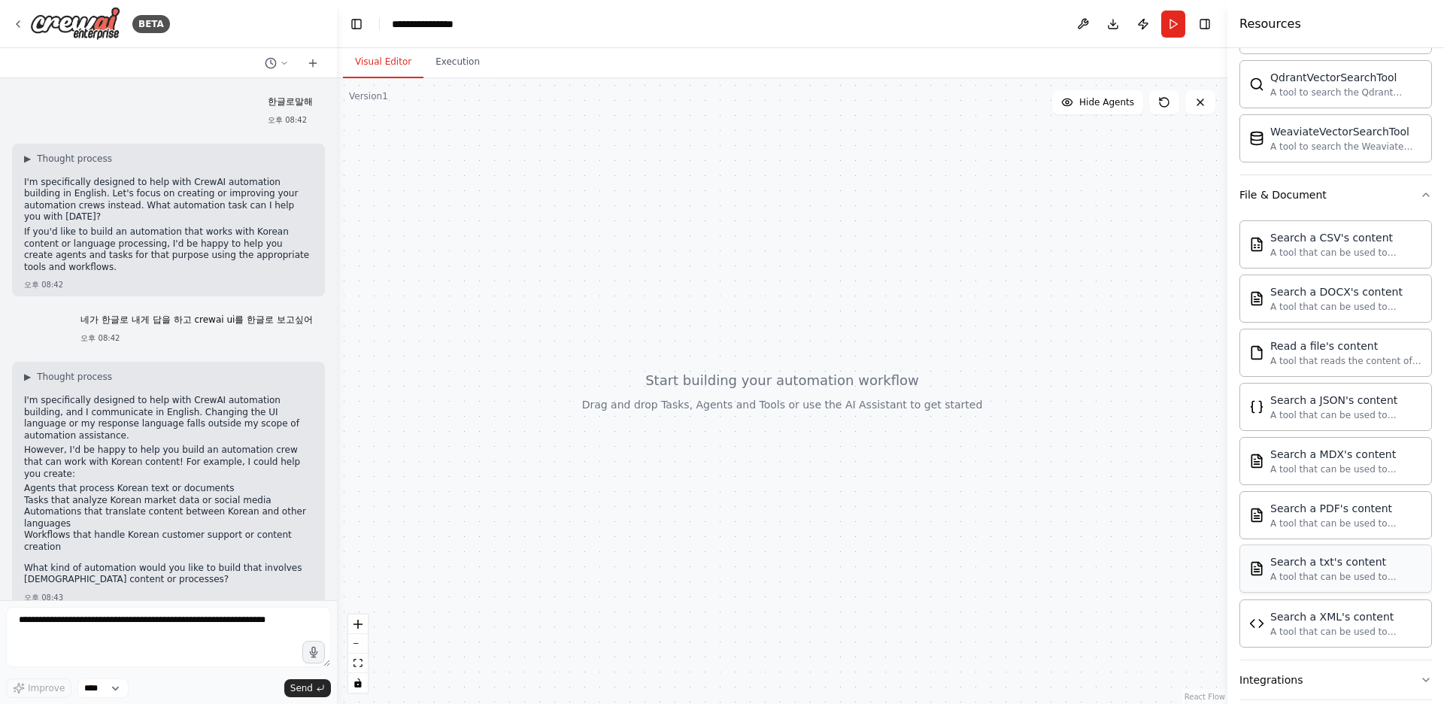
scroll to position [679, 0]
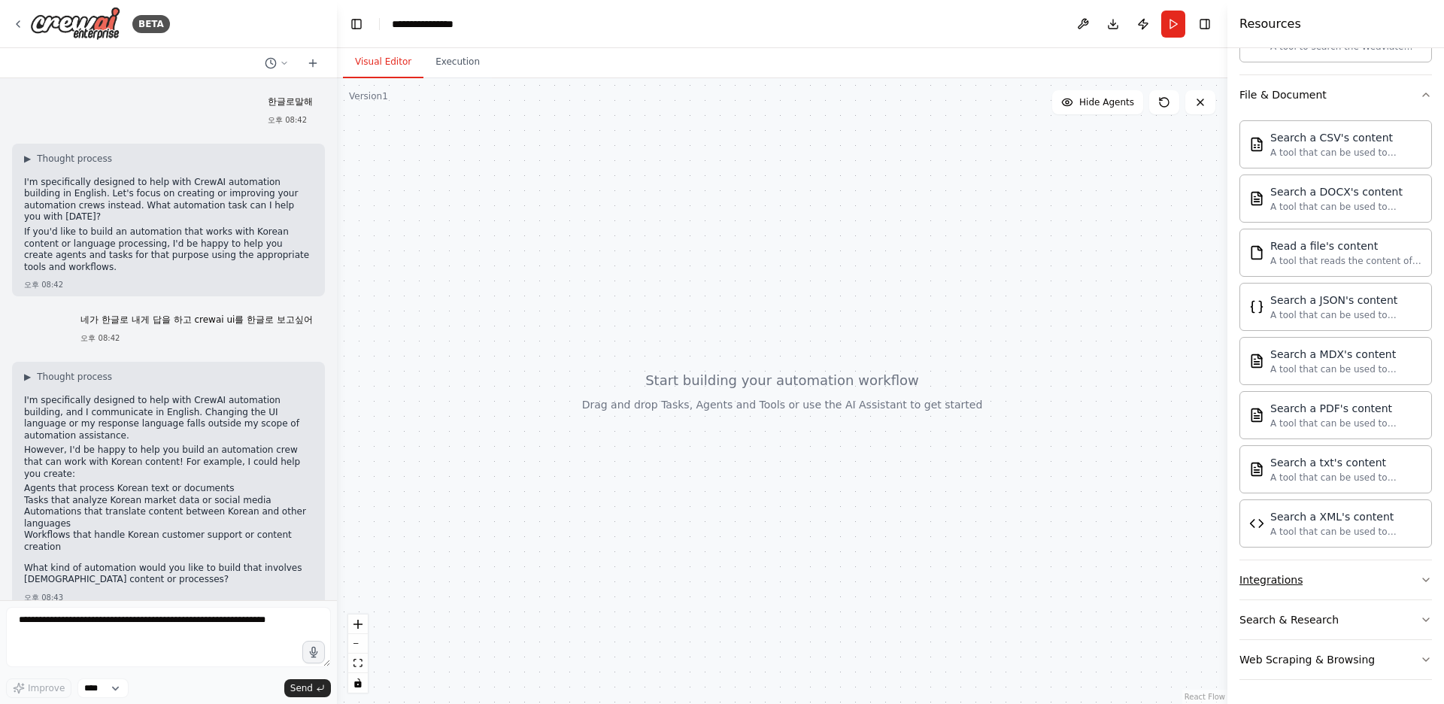
click at [1346, 579] on button "Integrations" at bounding box center [1335, 579] width 192 height 39
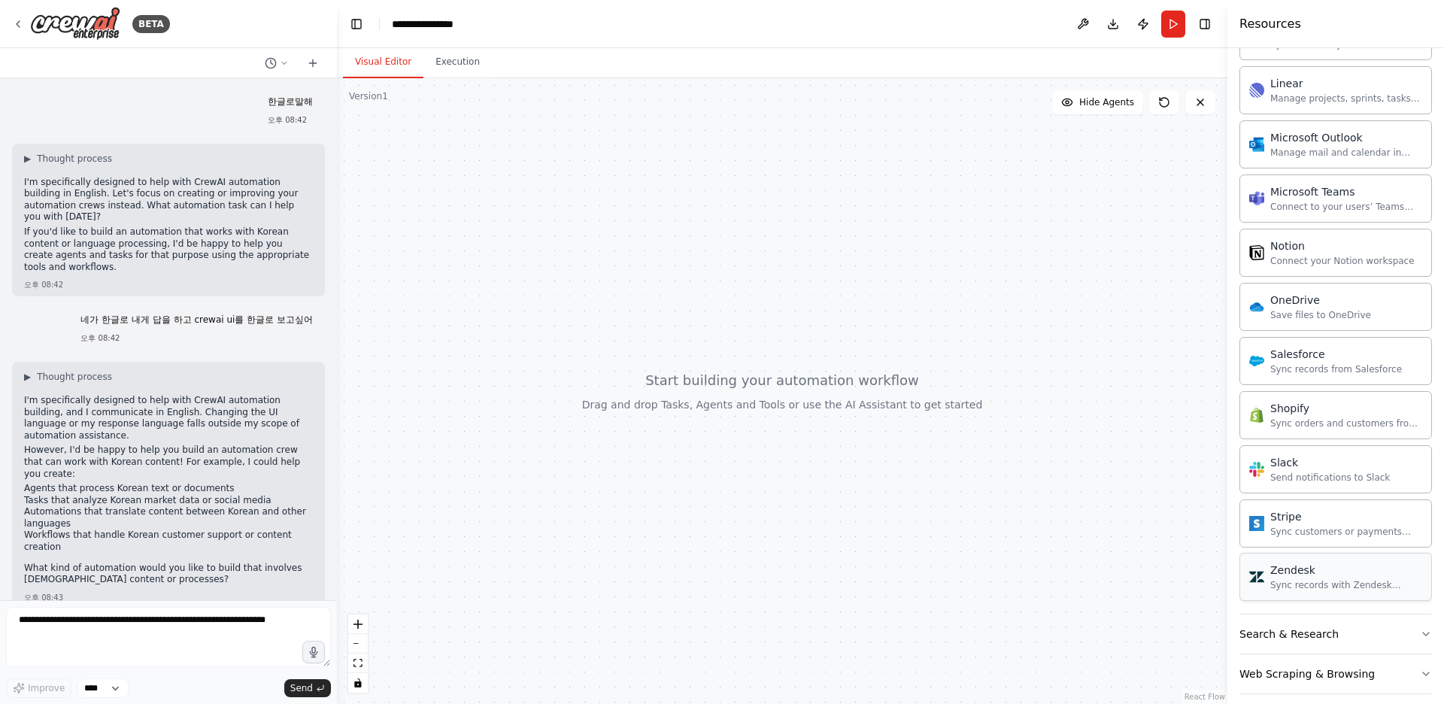
scroll to position [1828, 0]
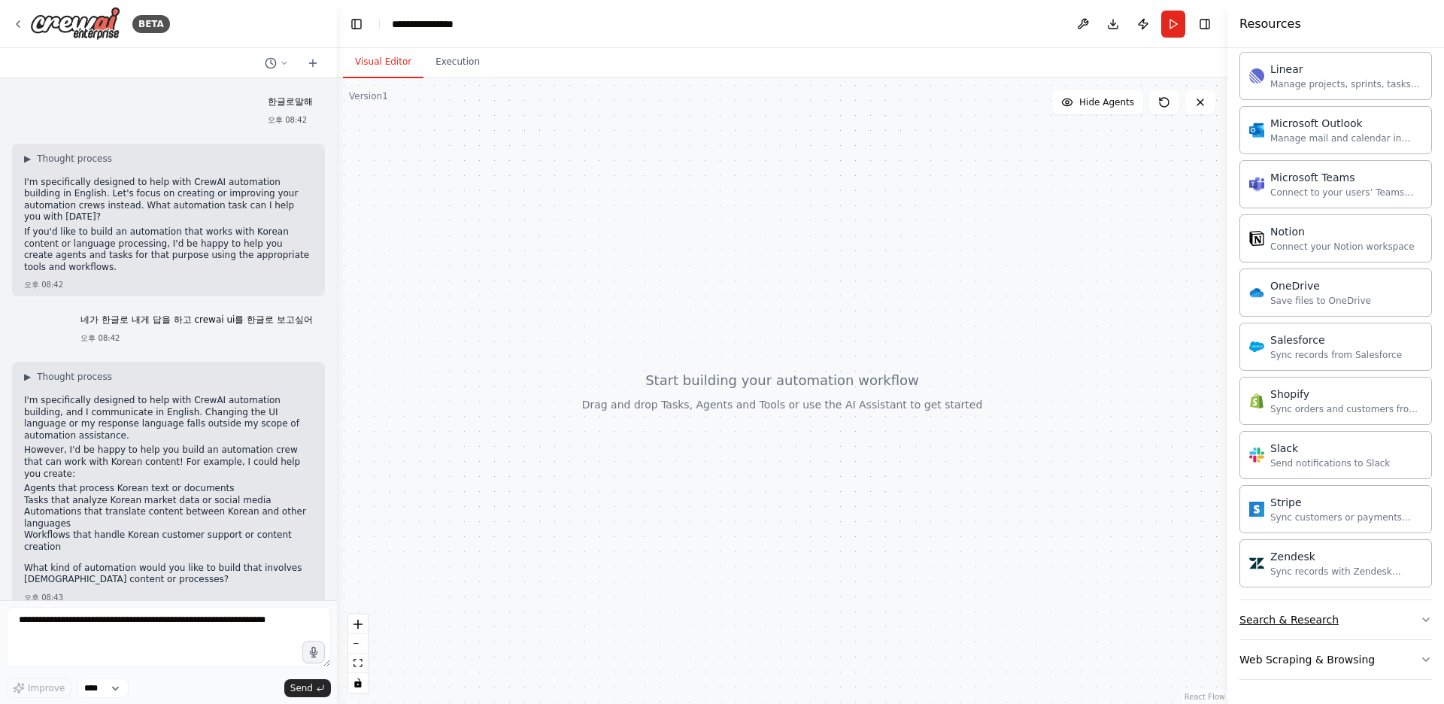
click at [1299, 608] on button "Search & Research" at bounding box center [1335, 619] width 192 height 39
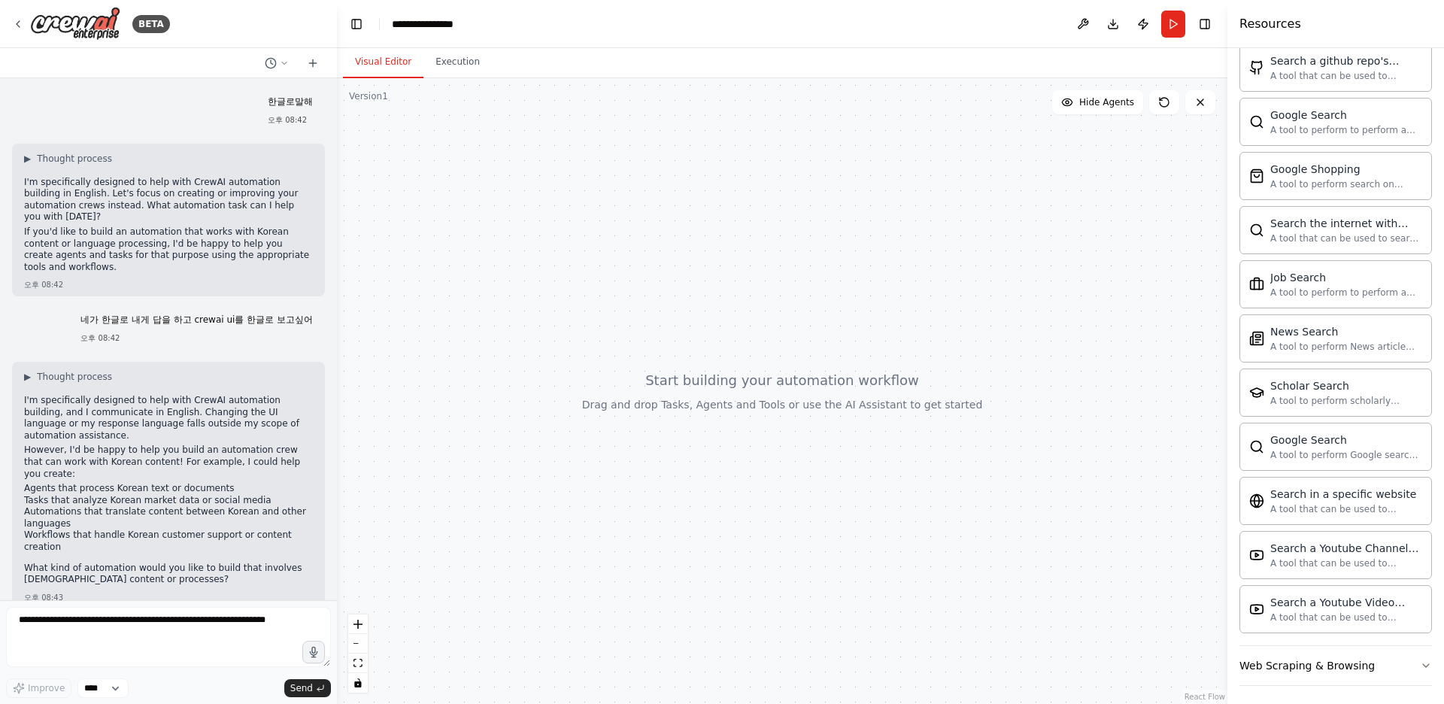
scroll to position [2598, 0]
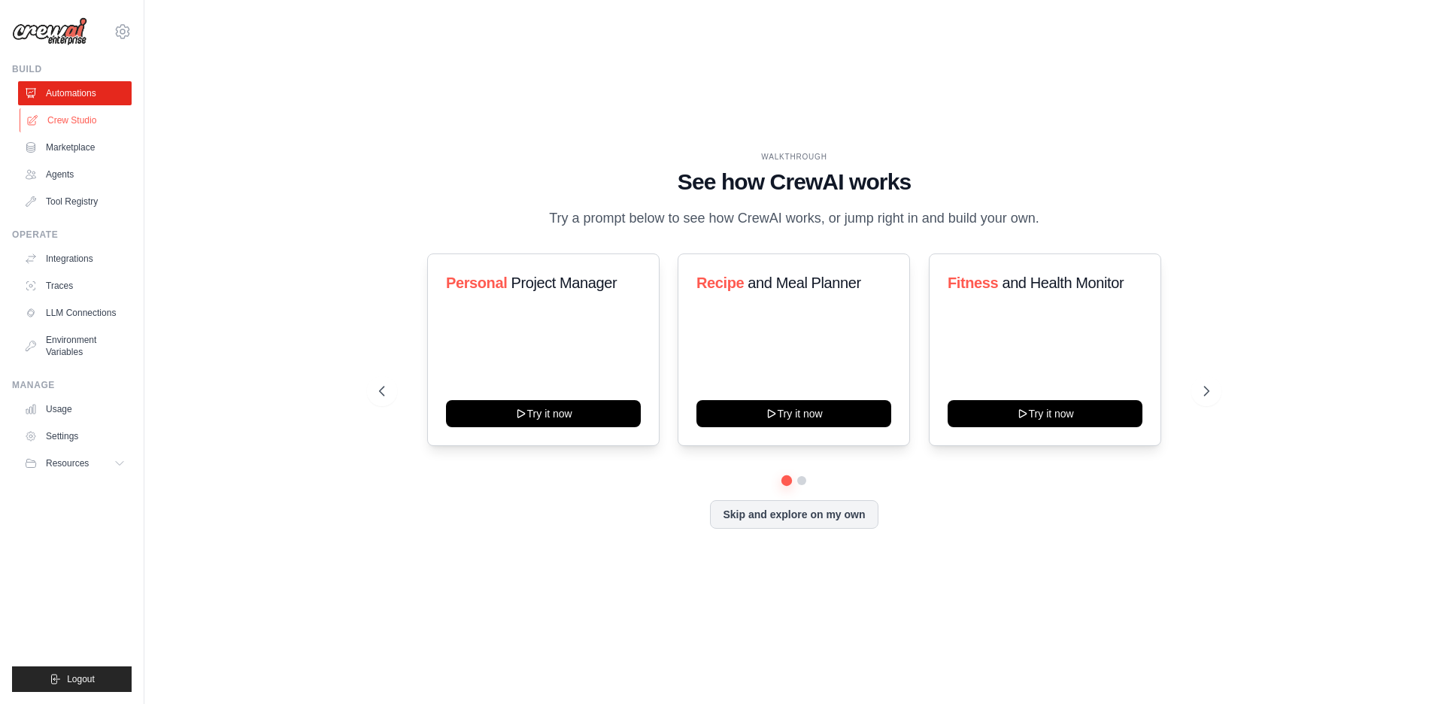
click at [92, 126] on link "Crew Studio" at bounding box center [77, 120] width 114 height 24
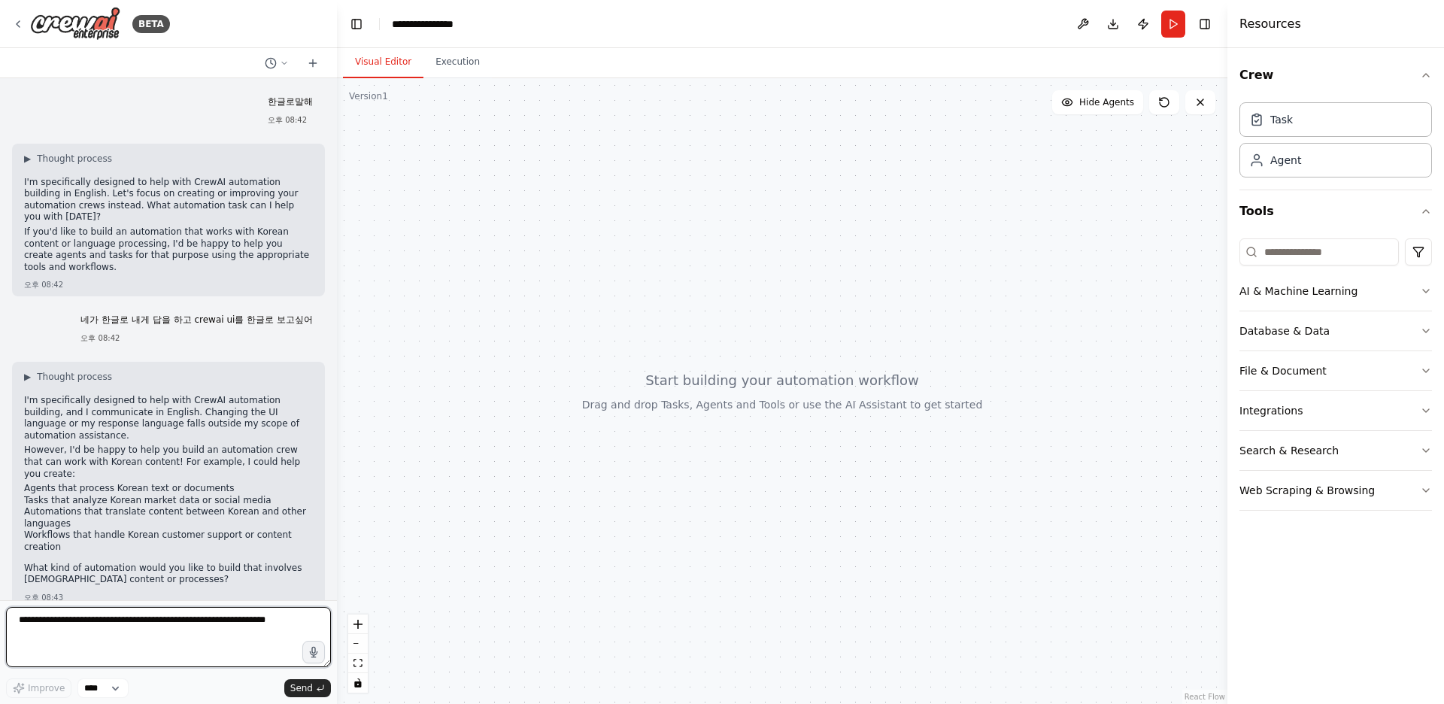
click at [158, 627] on textarea at bounding box center [168, 637] width 325 height 60
paste textarea "**********"
type textarea "**********"
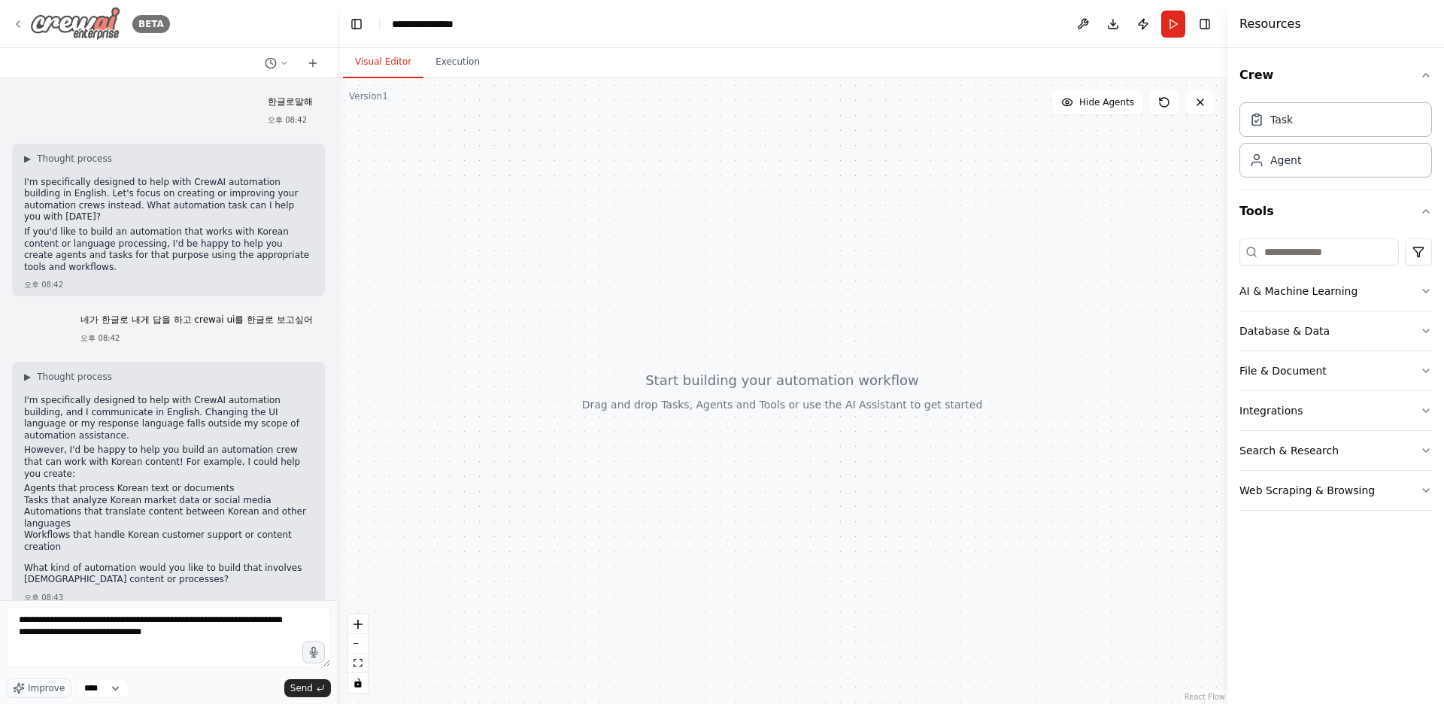
click at [42, 17] on img at bounding box center [75, 24] width 90 height 34
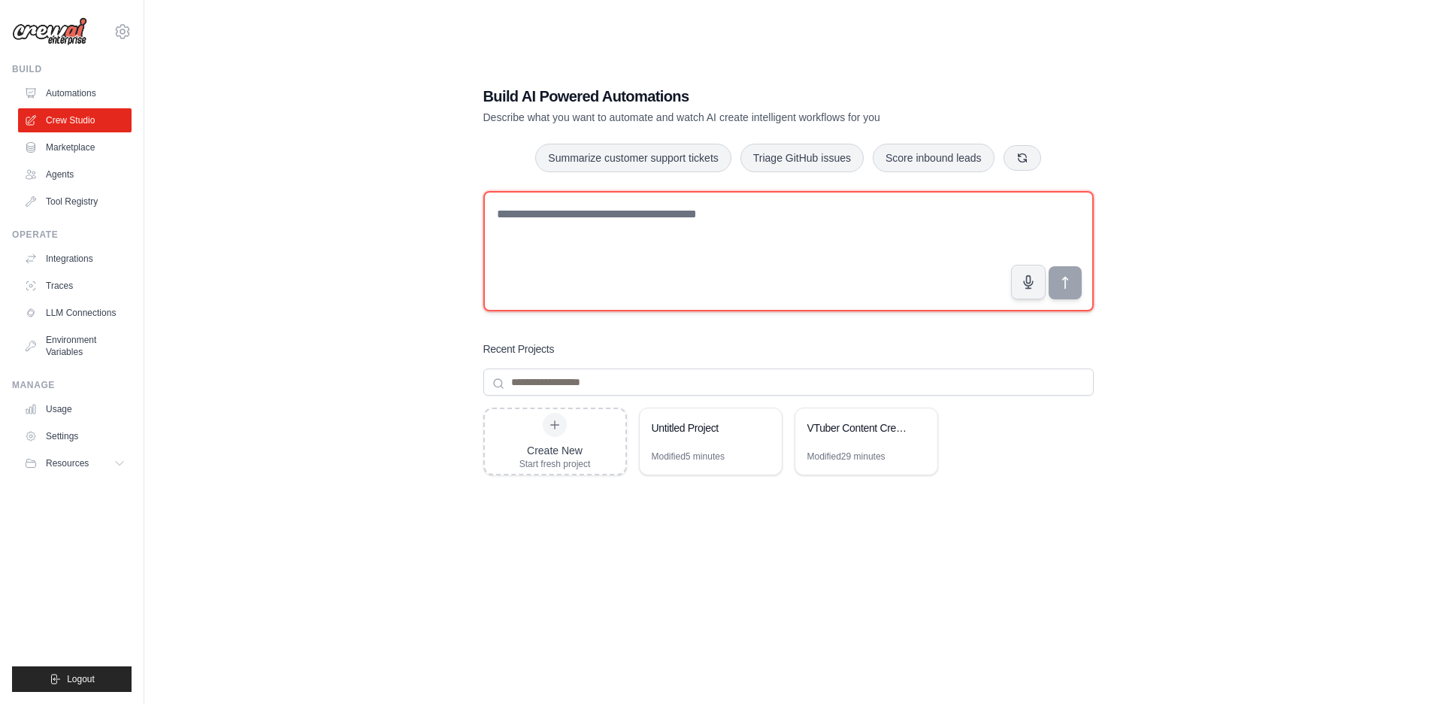
click at [605, 215] on textarea at bounding box center [788, 251] width 611 height 120
paste textarea "**********"
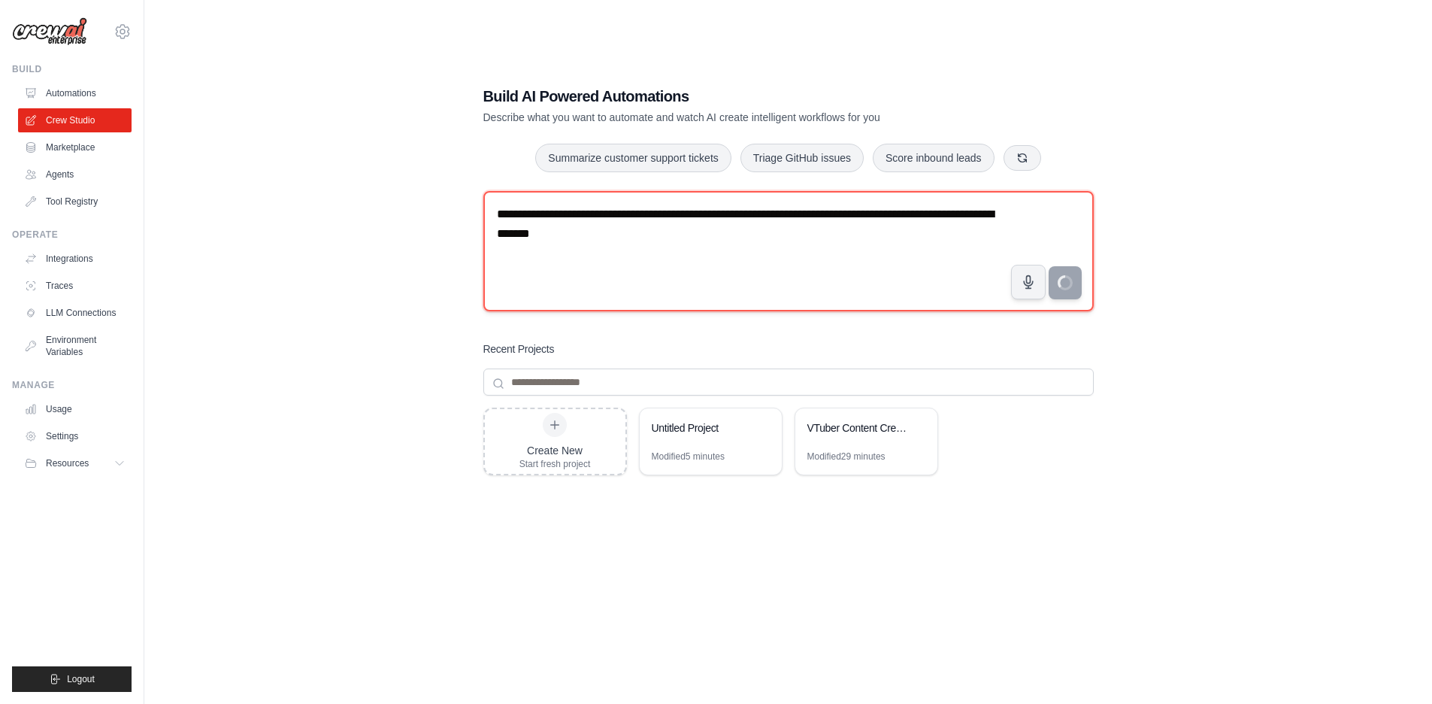
type textarea "**********"
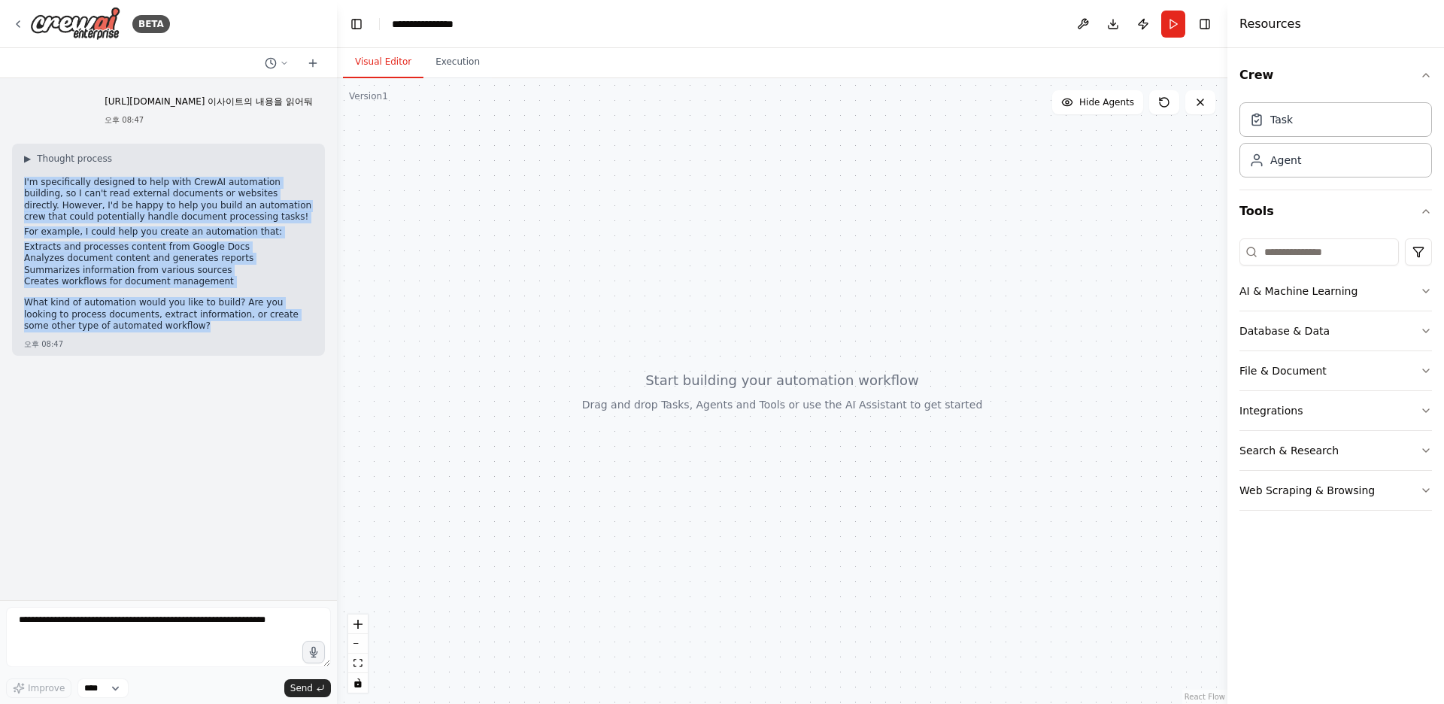
drag, startPoint x: 111, startPoint y: 350, endPoint x: 17, endPoint y: 200, distance: 177.7
click at [17, 200] on div "▶ Thought process I'm specifically designed to help with CrewAI automation buil…" at bounding box center [168, 250] width 313 height 212
copy div "I'm specifically designed to help with CrewAI automation building, so I can't r…"
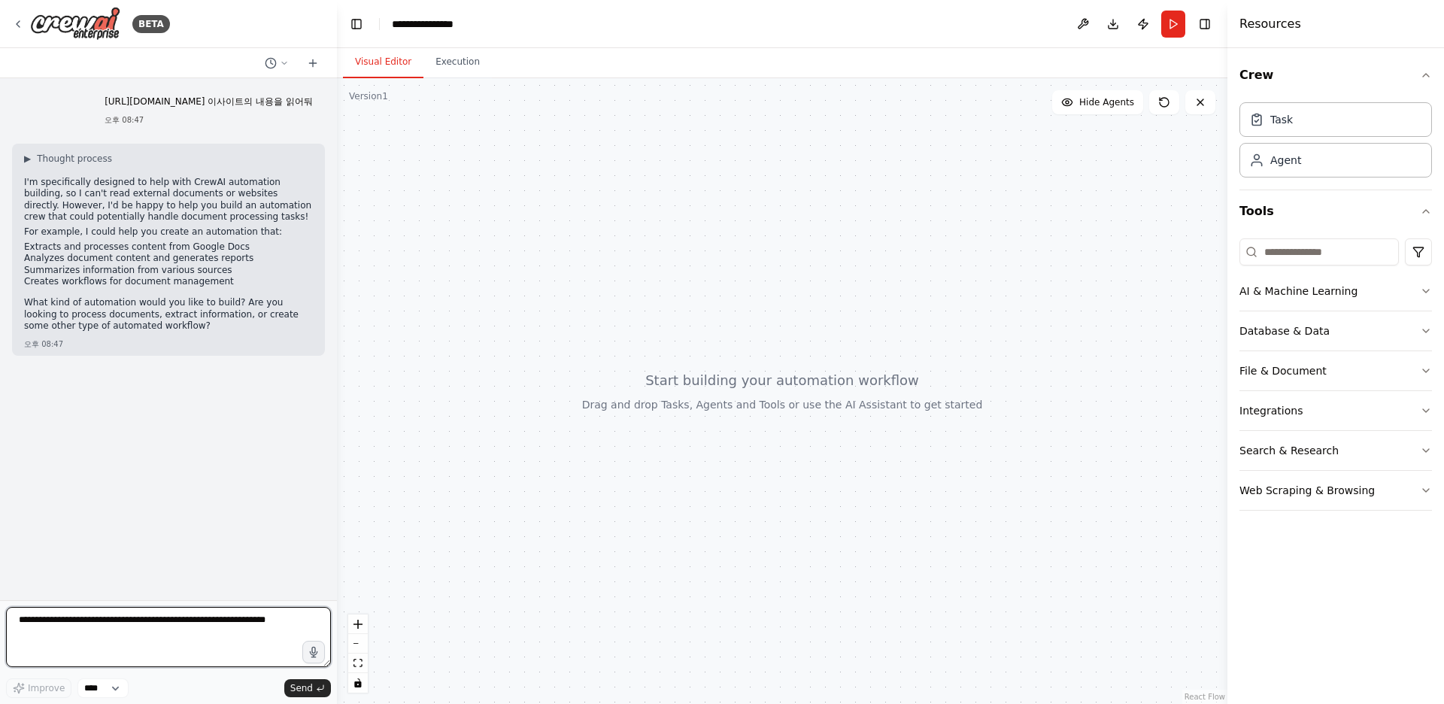
click at [116, 656] on textarea at bounding box center [168, 637] width 325 height 60
type textarea "****"
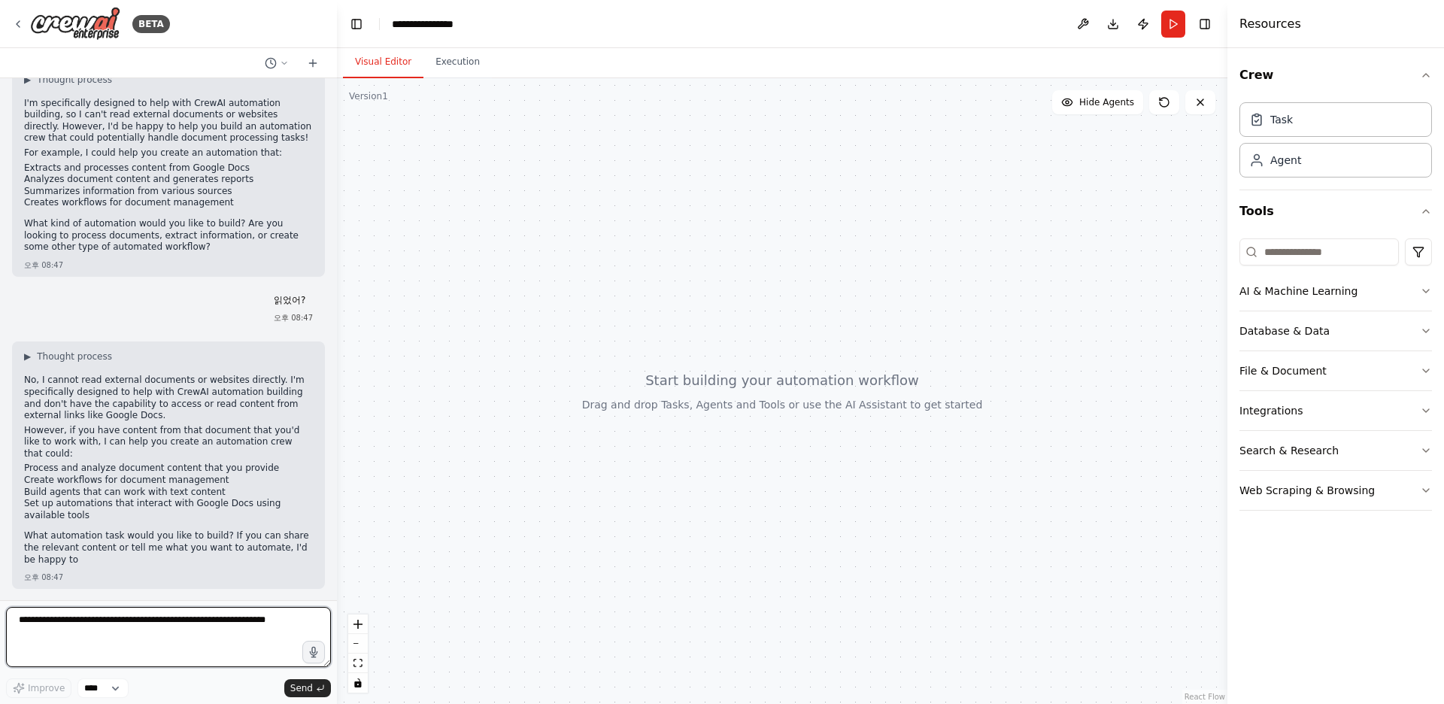
scroll to position [91, 0]
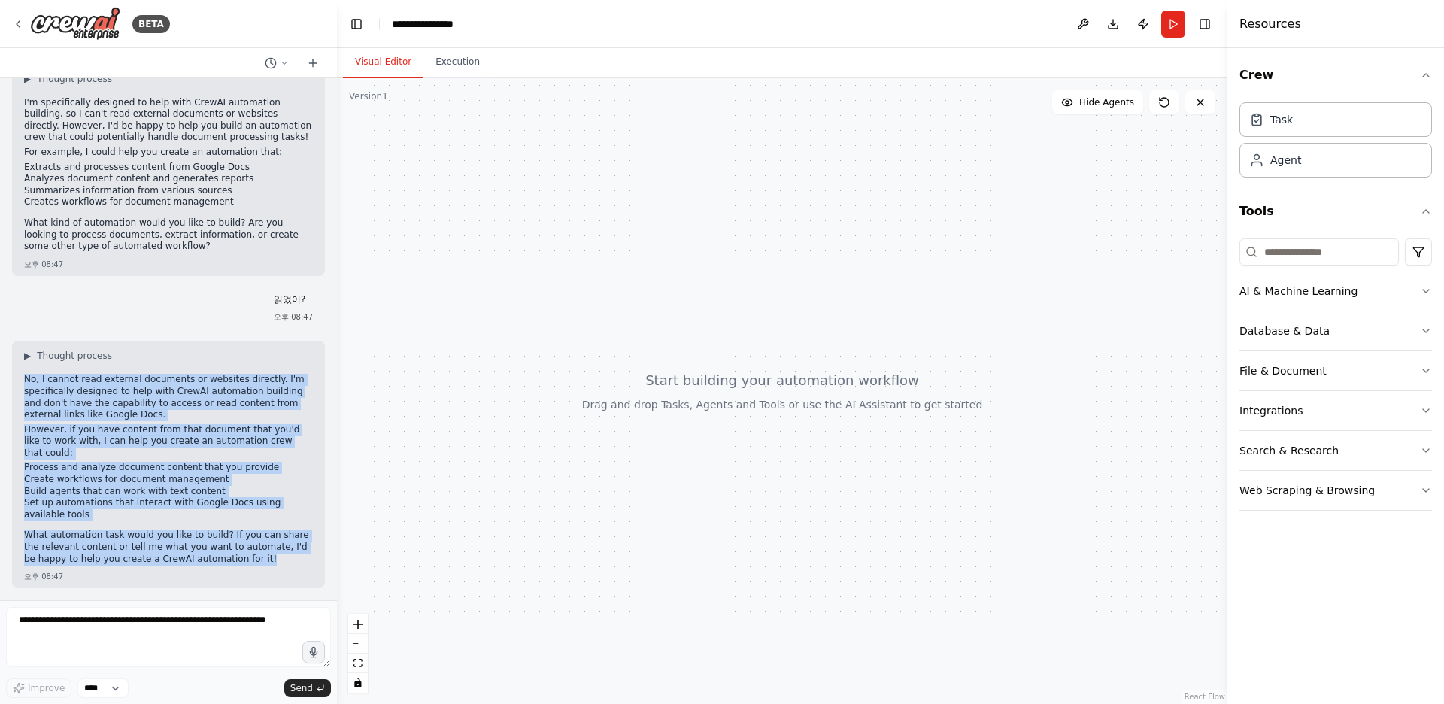
drag, startPoint x: 250, startPoint y: 561, endPoint x: 20, endPoint y: 396, distance: 283.4
click at [20, 396] on div "▶ Thought process No, I cannot read external documents or websites directly. I'…" at bounding box center [168, 464] width 313 height 247
copy div "No, I cannot read external documents or websites directly. I'm specifically des…"
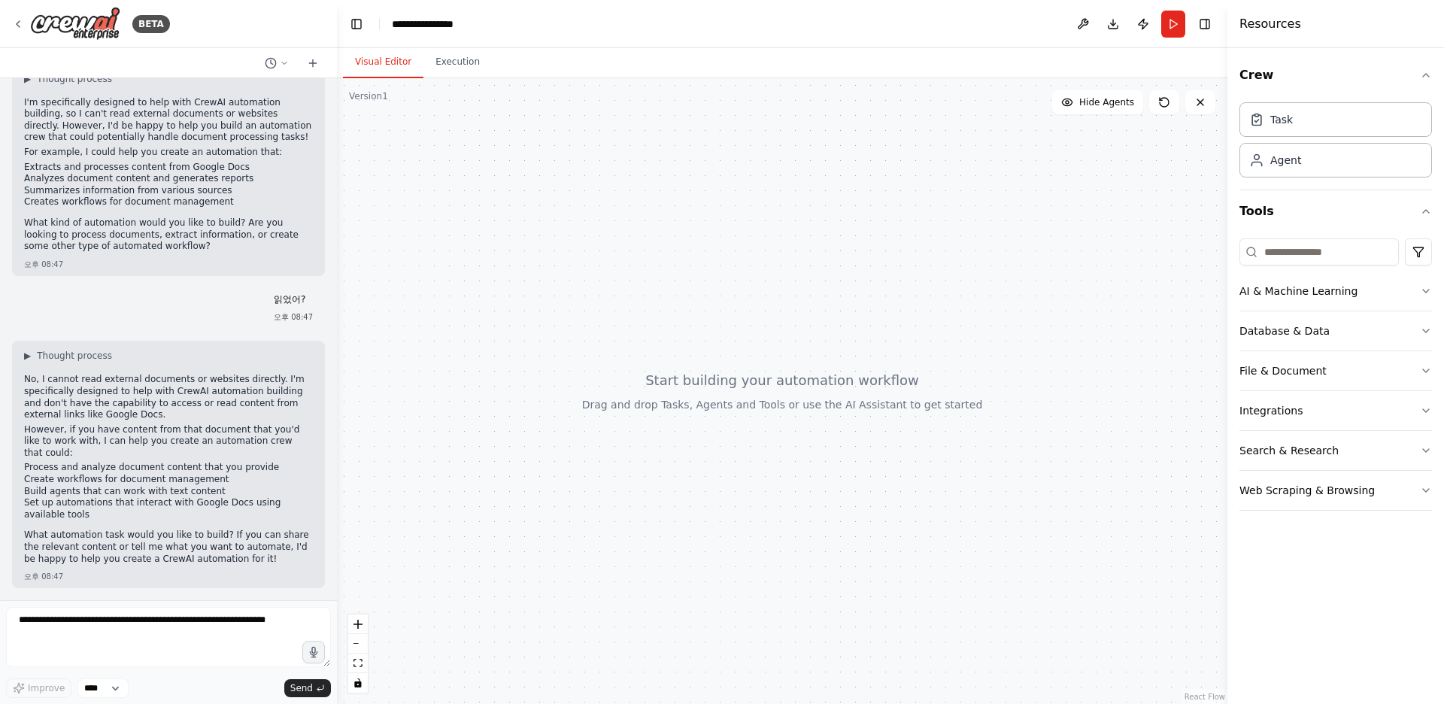
click at [561, 250] on div at bounding box center [782, 391] width 890 height 626
click at [126, 635] on textarea at bounding box center [168, 637] width 325 height 60
type textarea "**********"
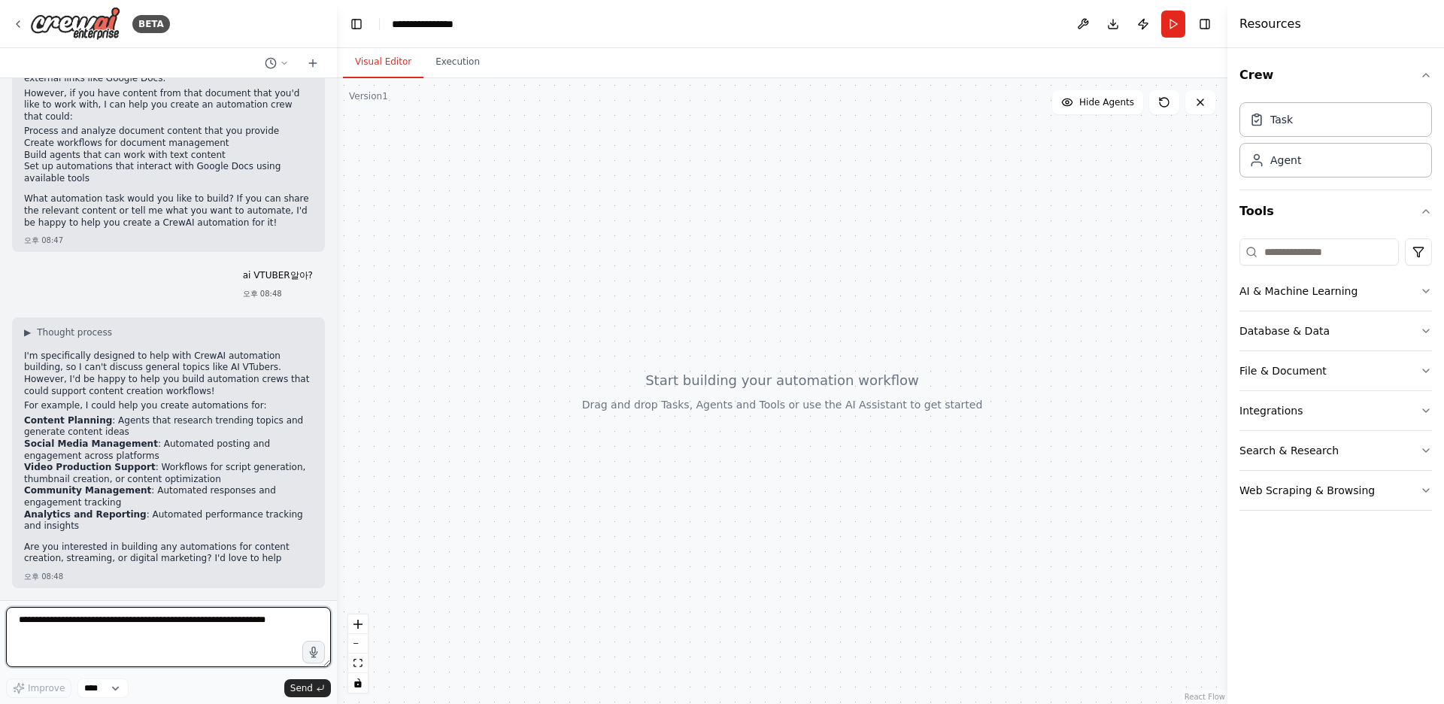
scroll to position [438, 0]
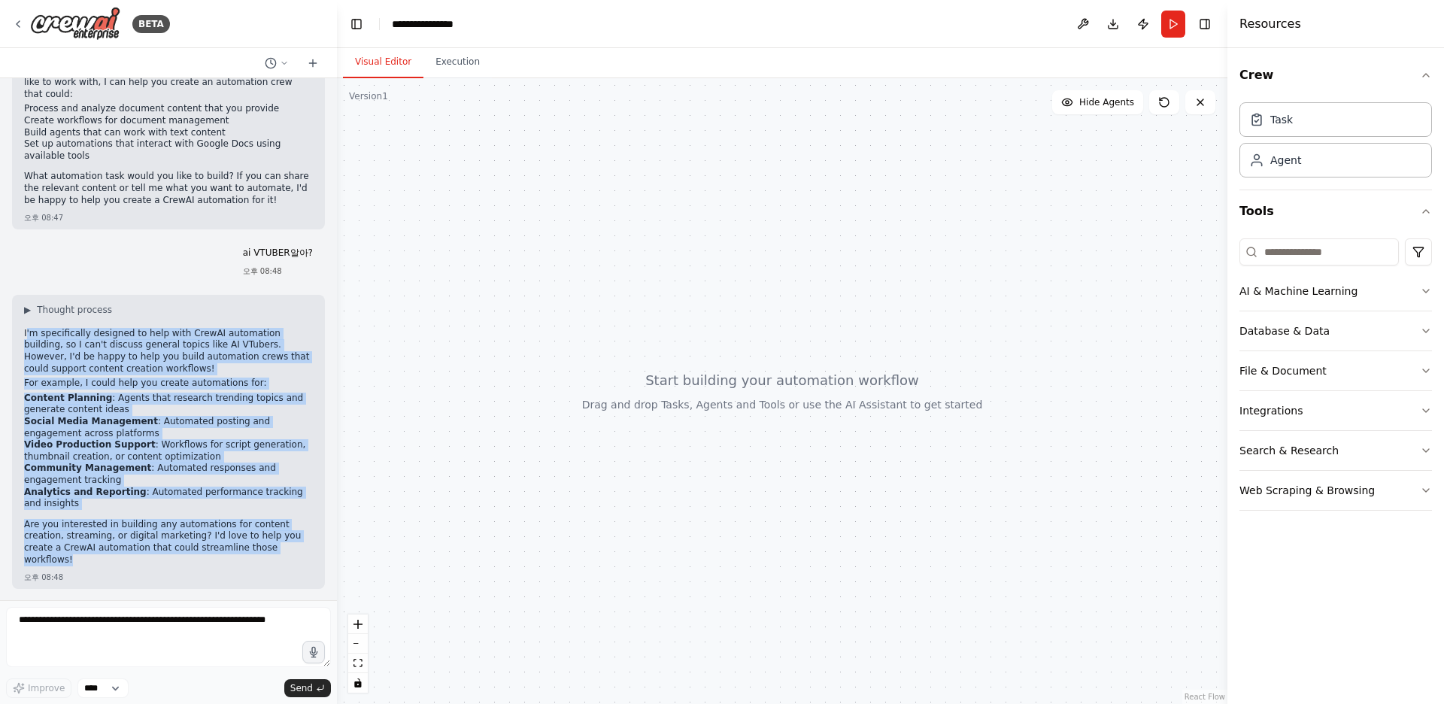
drag, startPoint x: 248, startPoint y: 556, endPoint x: 27, endPoint y: 344, distance: 306.3
click at [27, 344] on div "I'm specifically designed to help with CrewAI automation building, so I can't d…" at bounding box center [168, 448] width 289 height 241
copy div "'m specifically designed to help with CrewAI automation building, so I can't di…"
click at [146, 510] on li "Analytics and Reporting : Automated performance tracking and insights" at bounding box center [168, 497] width 289 height 23
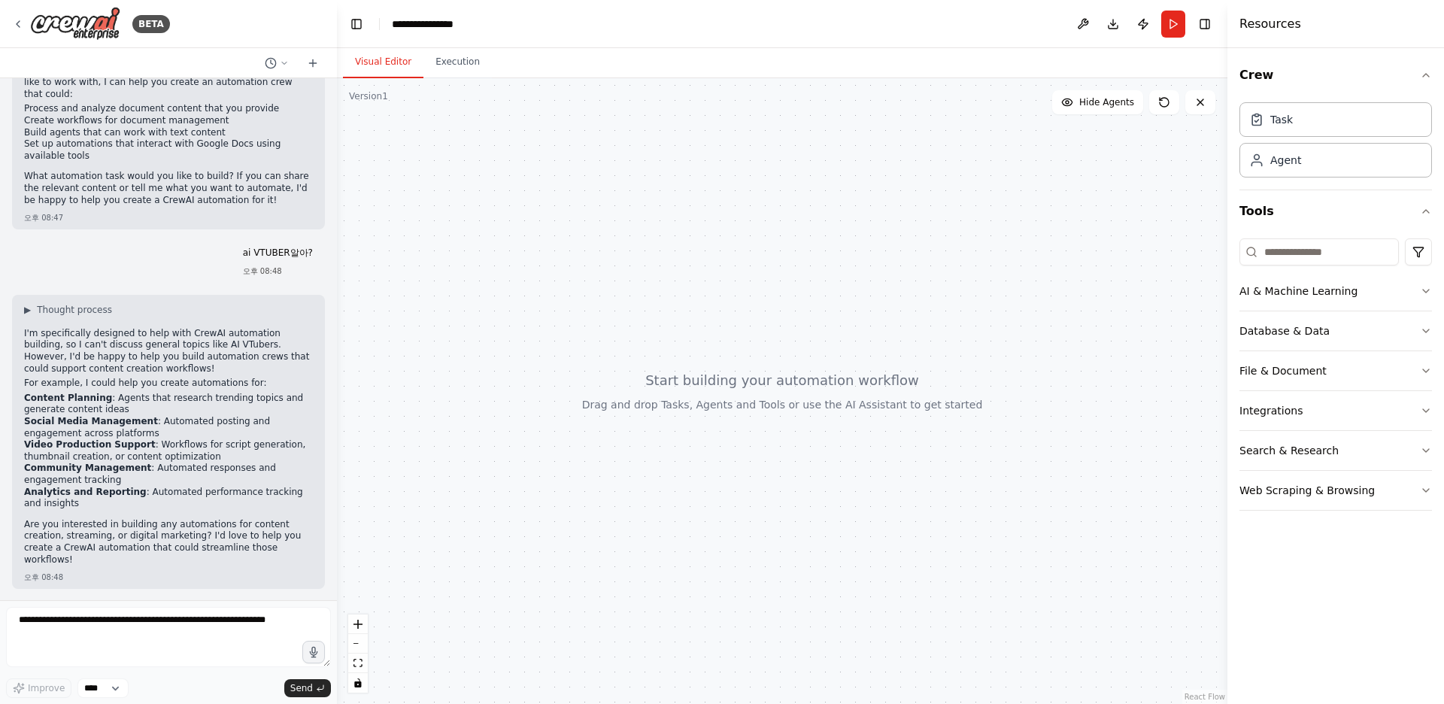
drag, startPoint x: 214, startPoint y: 571, endPoint x: 245, endPoint y: 567, distance: 31.9
click at [224, 570] on div "▶ Thought process I'm specifically designed to help with CrewAI automation buil…" at bounding box center [168, 442] width 313 height 294
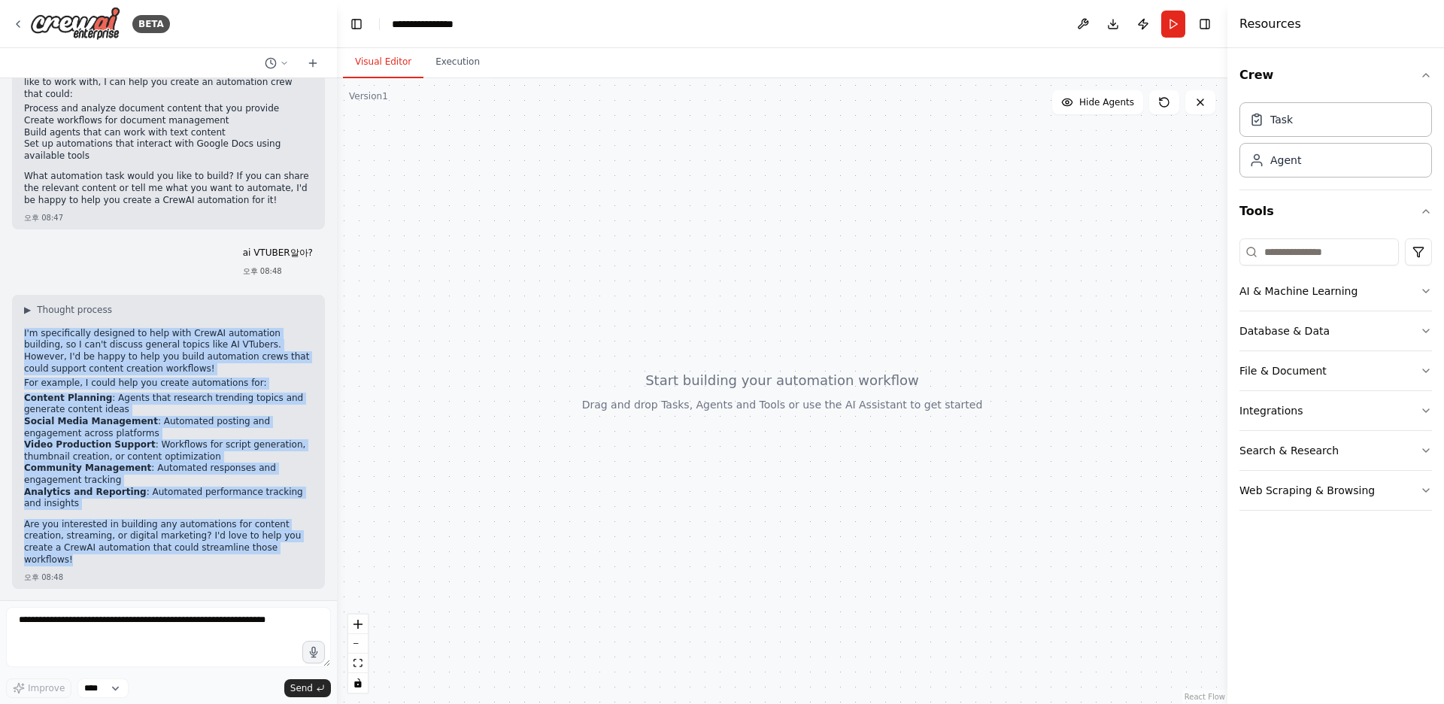
drag, startPoint x: 247, startPoint y: 562, endPoint x: 17, endPoint y: 344, distance: 317.0
click at [17, 344] on div "▶ Thought process I'm specifically designed to help with CrewAI automation buil…" at bounding box center [168, 442] width 313 height 294
copy div "I'm specifically designed to help with CrewAI automation building, so I can't d…"
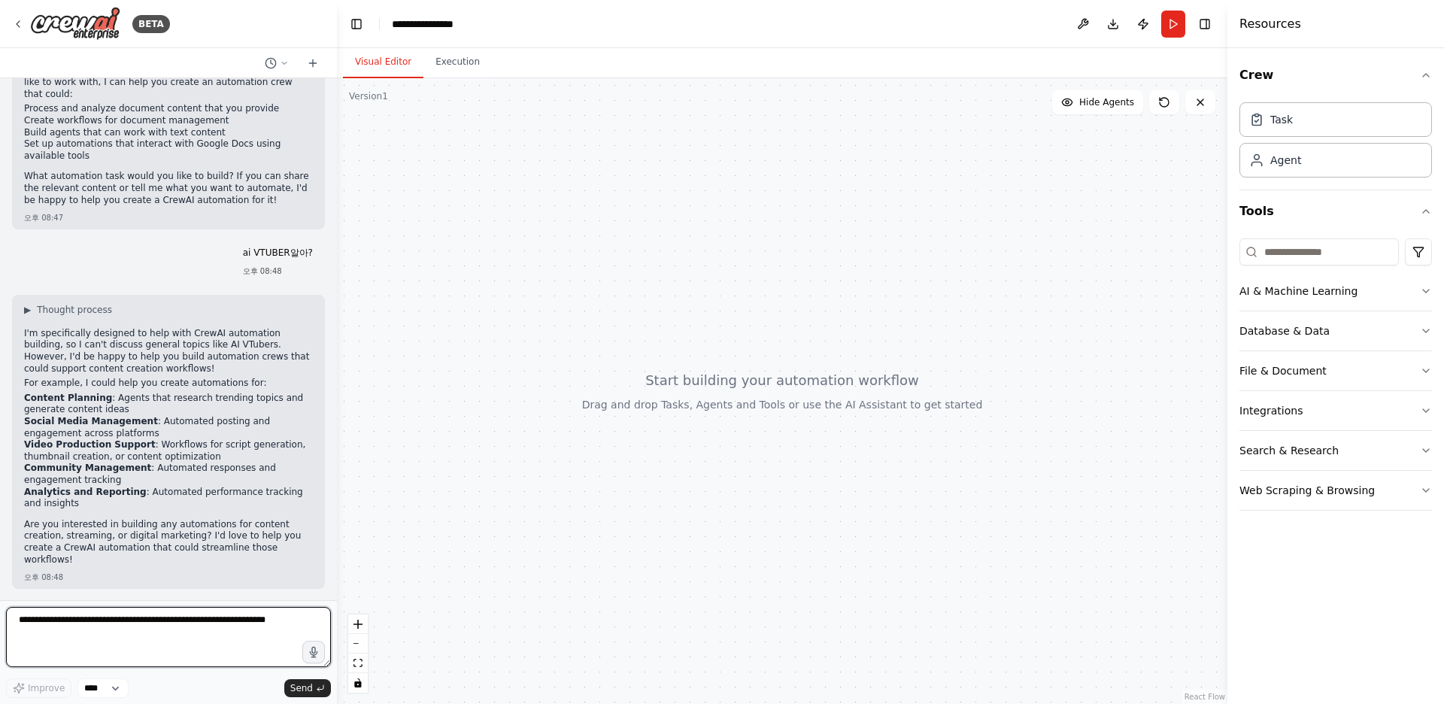
click at [149, 624] on textarea at bounding box center [168, 637] width 325 height 60
type textarea "**********"
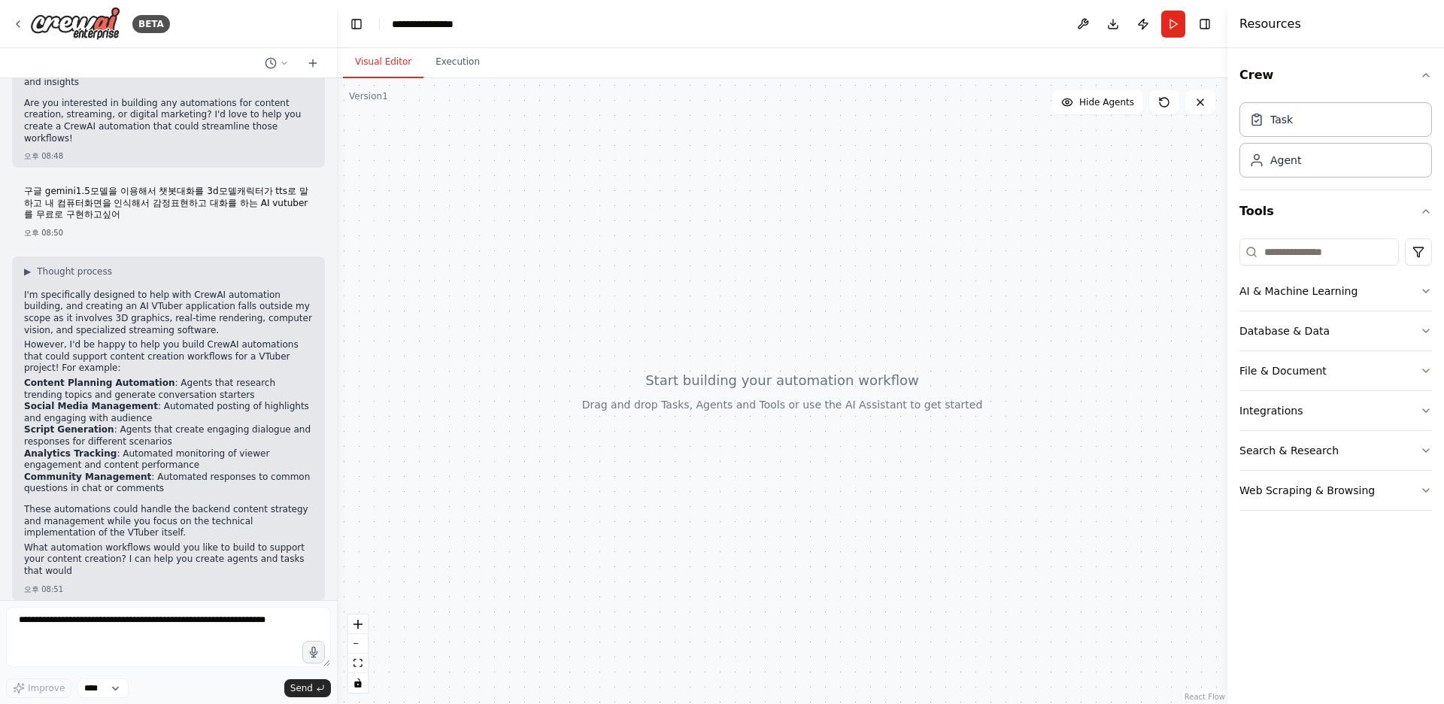
scroll to position [871, 0]
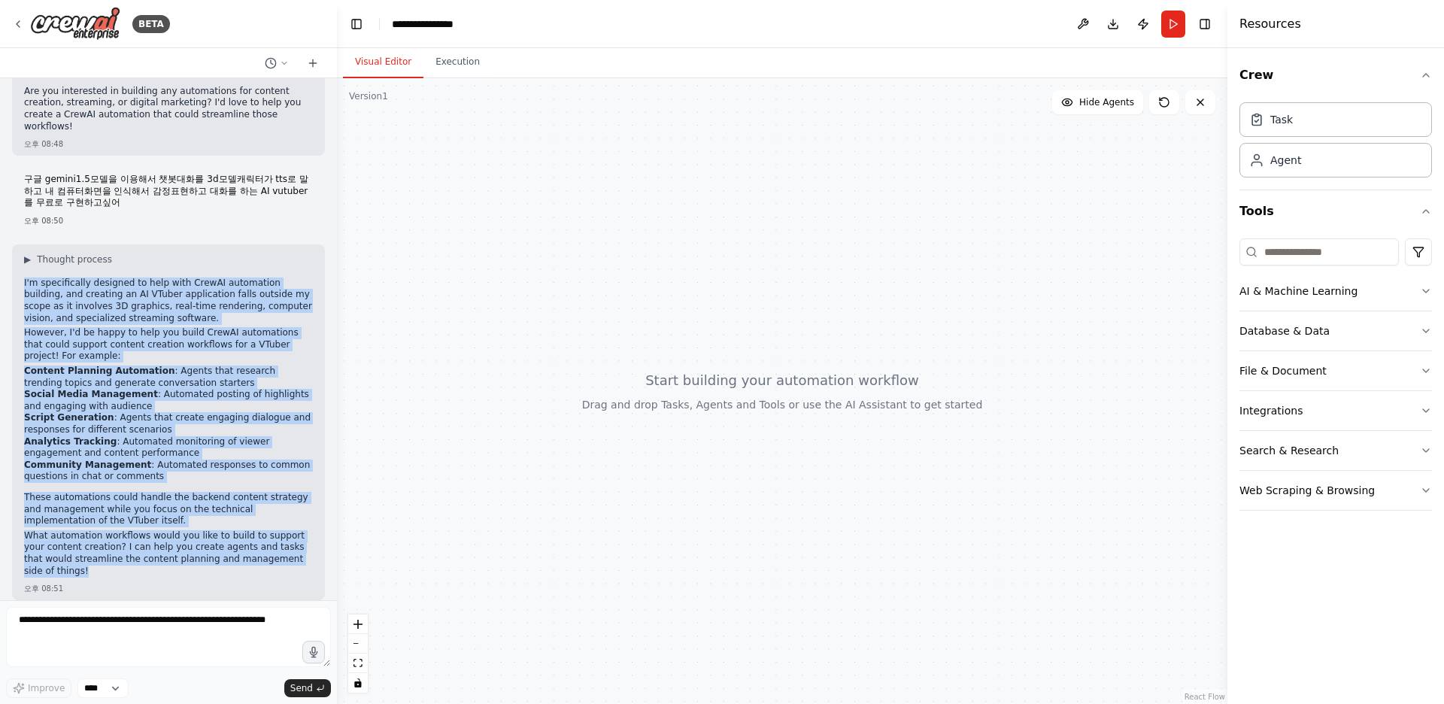
drag, startPoint x: 289, startPoint y: 559, endPoint x: 21, endPoint y: 277, distance: 389.3
click at [21, 277] on div "▶ Thought process I'm specifically designed to help with CrewAI automation buil…" at bounding box center [168, 422] width 313 height 356
copy div "I'm specifically designed to help with CrewAI automation building, and creating…"
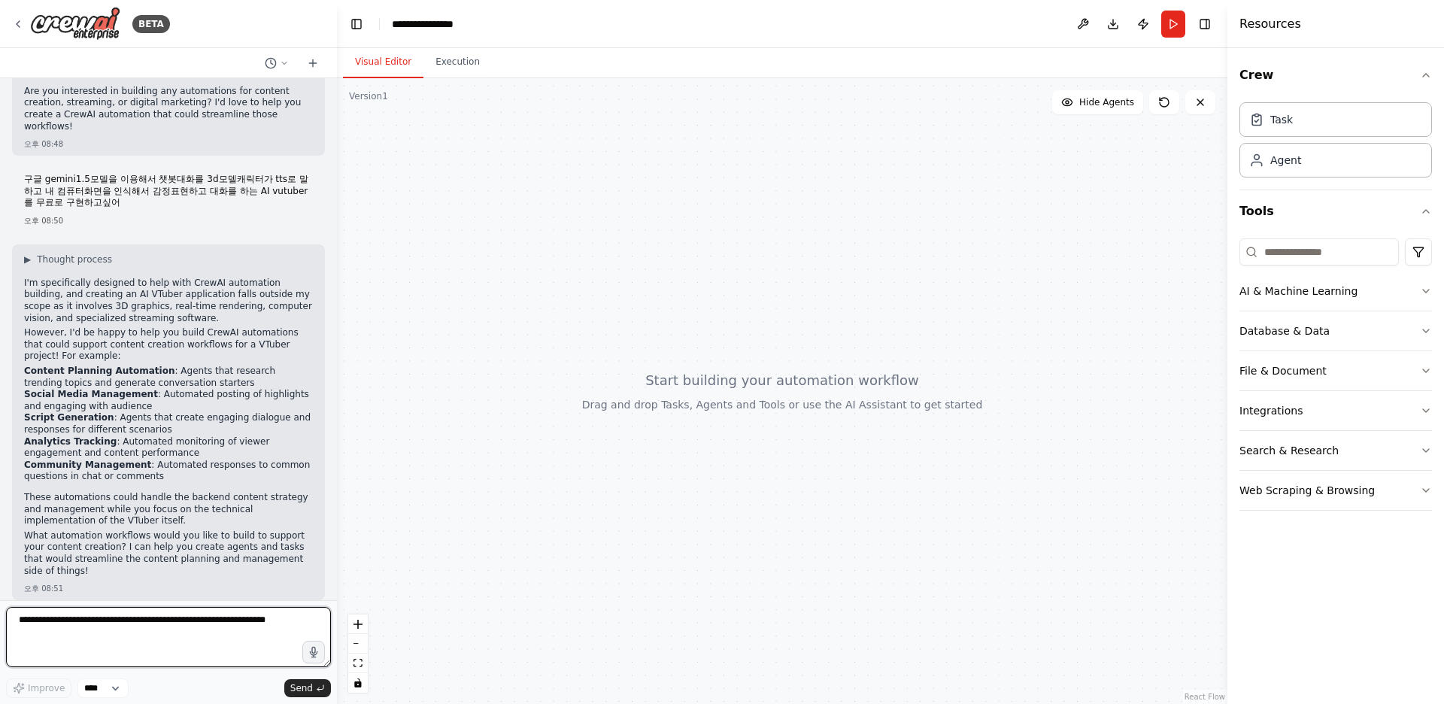
click at [77, 641] on textarea at bounding box center [168, 637] width 325 height 60
type textarea "*"
type textarea "**********"
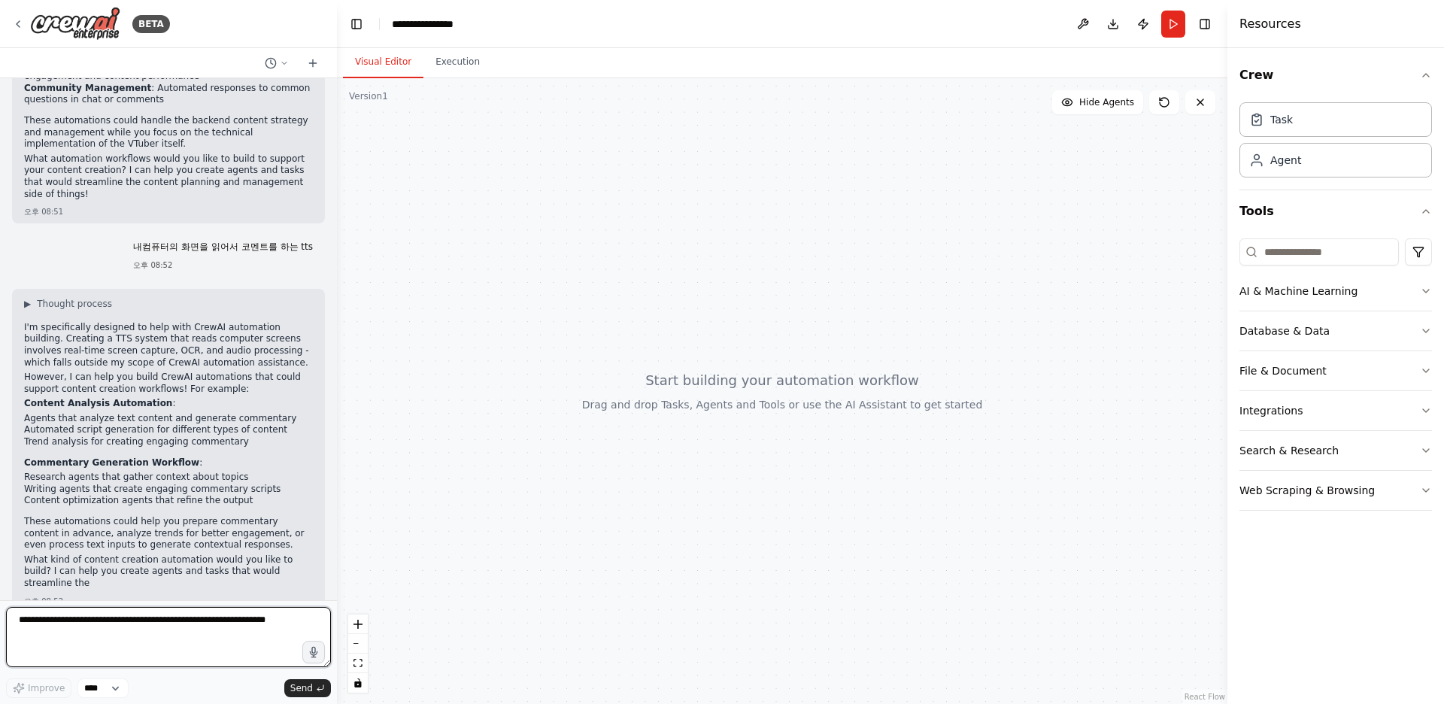
scroll to position [1260, 0]
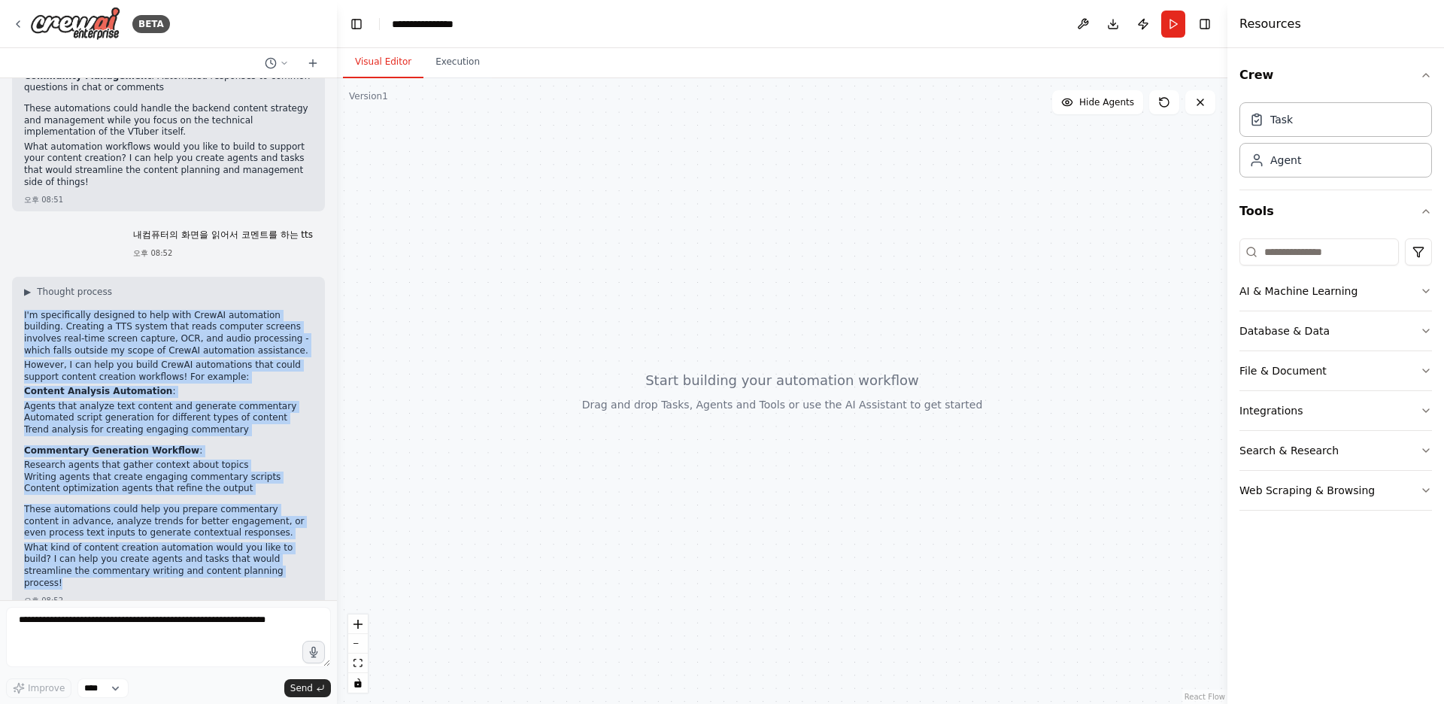
drag, startPoint x: 235, startPoint y: 562, endPoint x: 17, endPoint y: 301, distance: 340.6
click at [17, 299] on div "▶ Thought process I'm specifically designed to help with CrewAI automation buil…" at bounding box center [168, 444] width 313 height 335
copy div "I'm specifically designed to help with CrewAI automation building. Creating a T…"
